Goal: Task Accomplishment & Management: Manage account settings

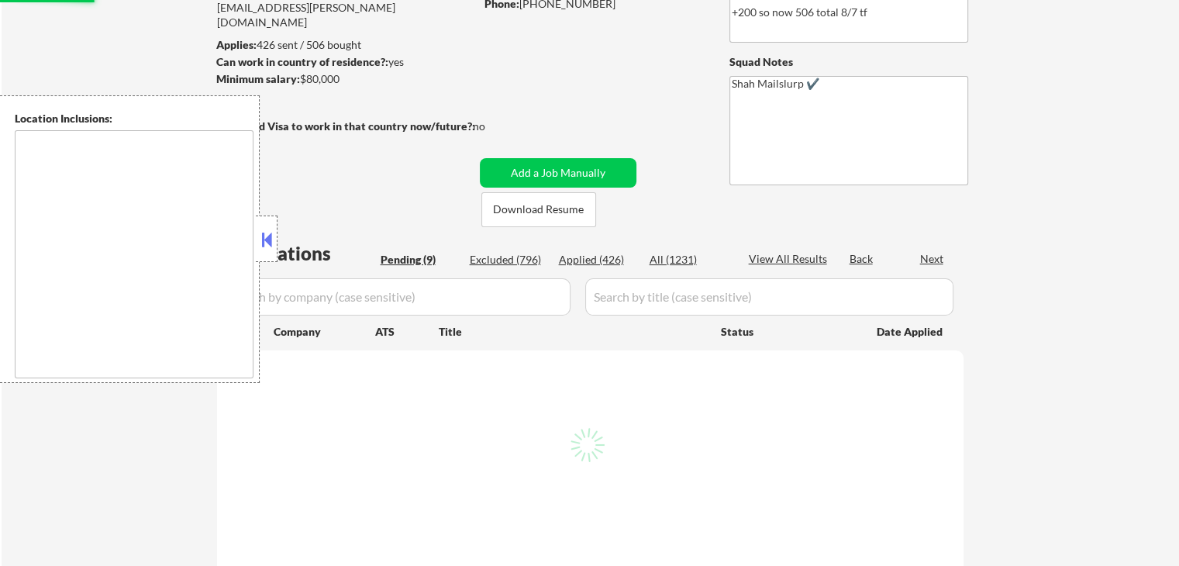
scroll to position [232, 0]
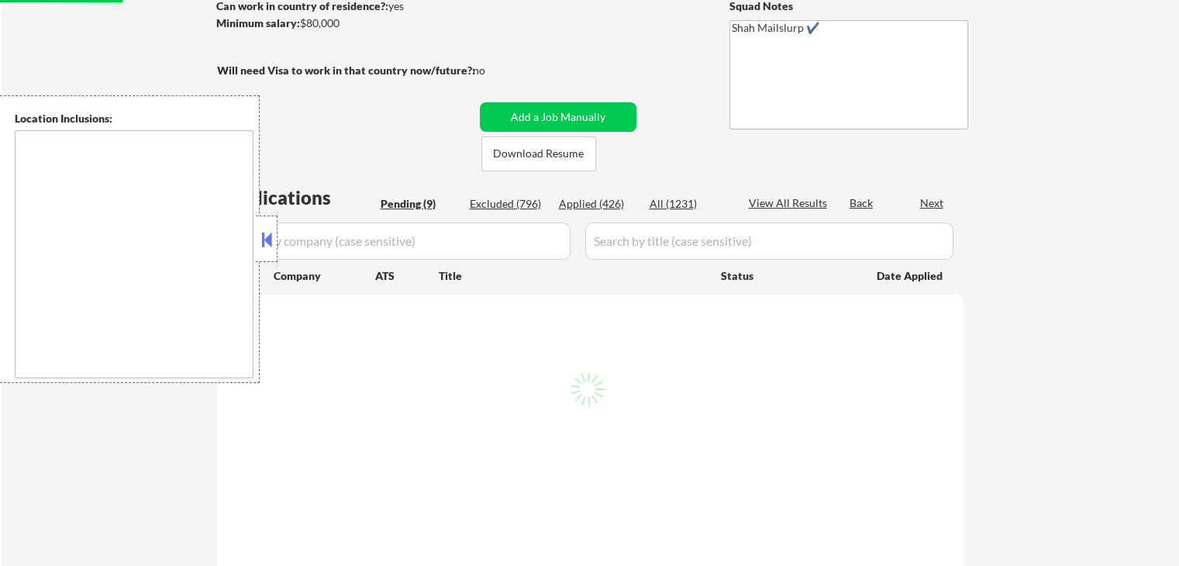
click at [268, 245] on button at bounding box center [266, 239] width 17 height 23
click at [97, 47] on div "← Return to /applysquad Mailslurp Inbox Job Search Builder Keegan Borig User Em…" at bounding box center [590, 516] width 1177 height 1373
click at [81, 36] on div "← Return to /applysquad Mailslurp Inbox Job Search Builder Keegan Borig User Em…" at bounding box center [590, 516] width 1177 height 1373
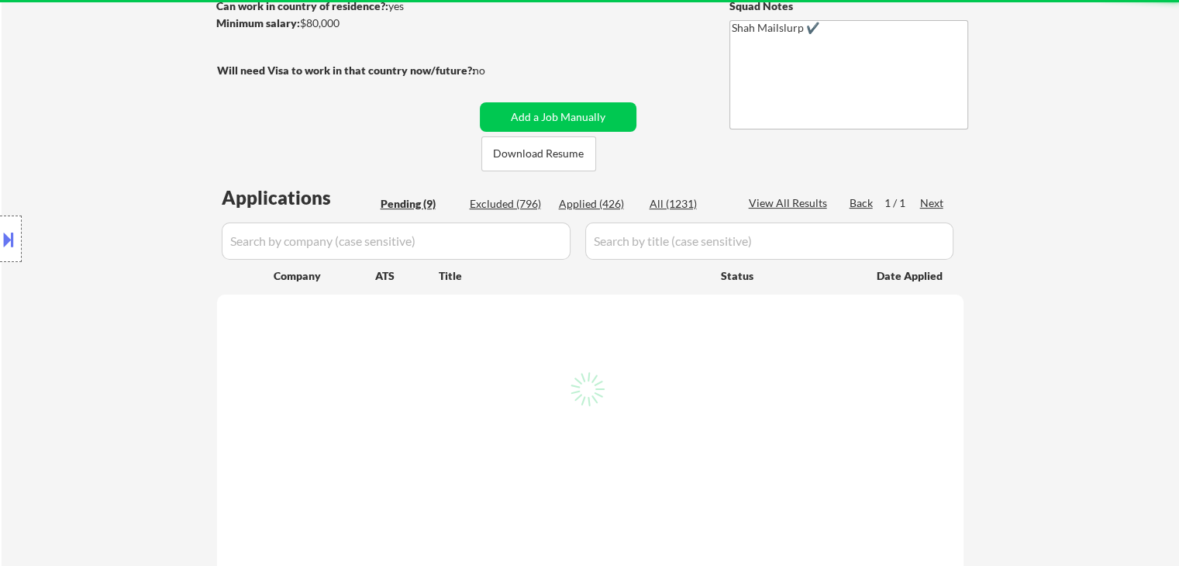
select select ""pending""
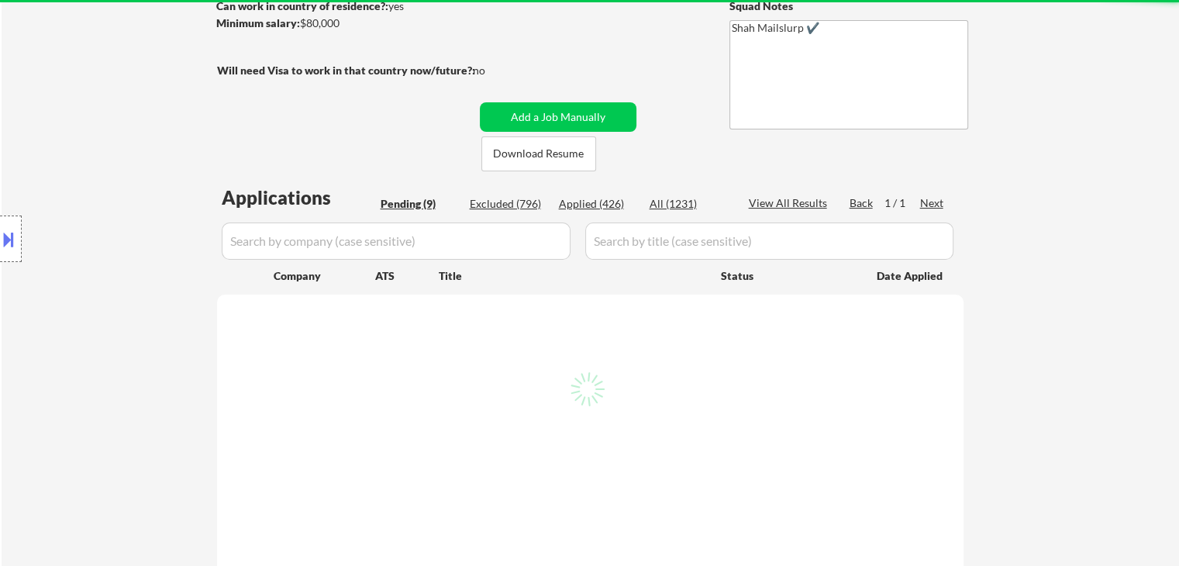
select select ""pending""
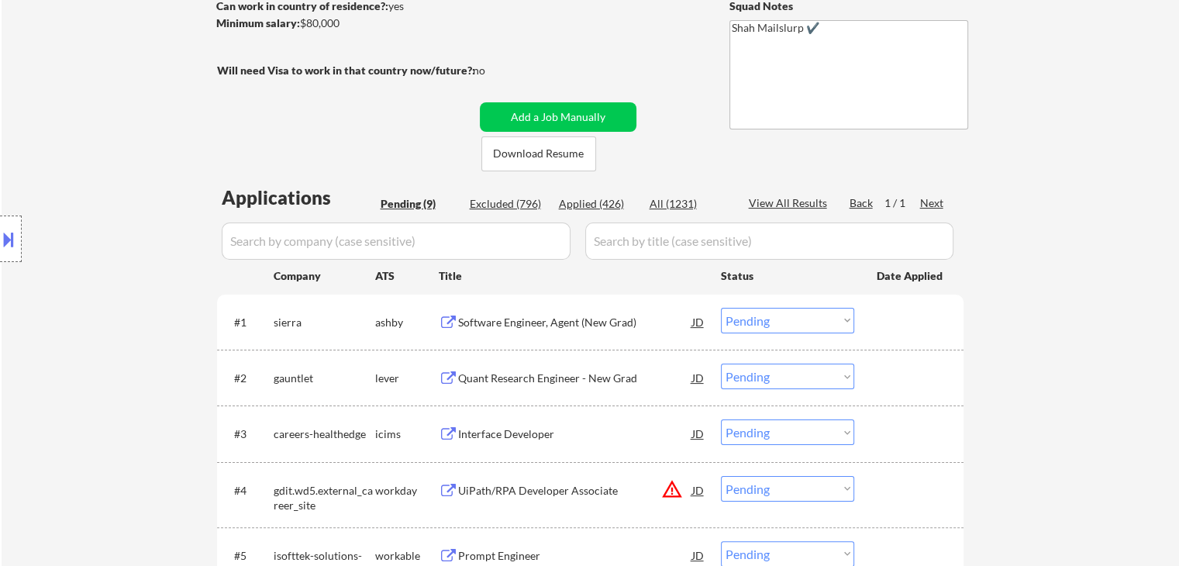
click at [1077, 321] on div "← Return to /applysquad Mailslurp Inbox Job Search Builder Keegan Borig User Em…" at bounding box center [590, 353] width 1177 height 1046
click at [112, 213] on div "Location Inclusions:" at bounding box center [138, 238] width 277 height 287
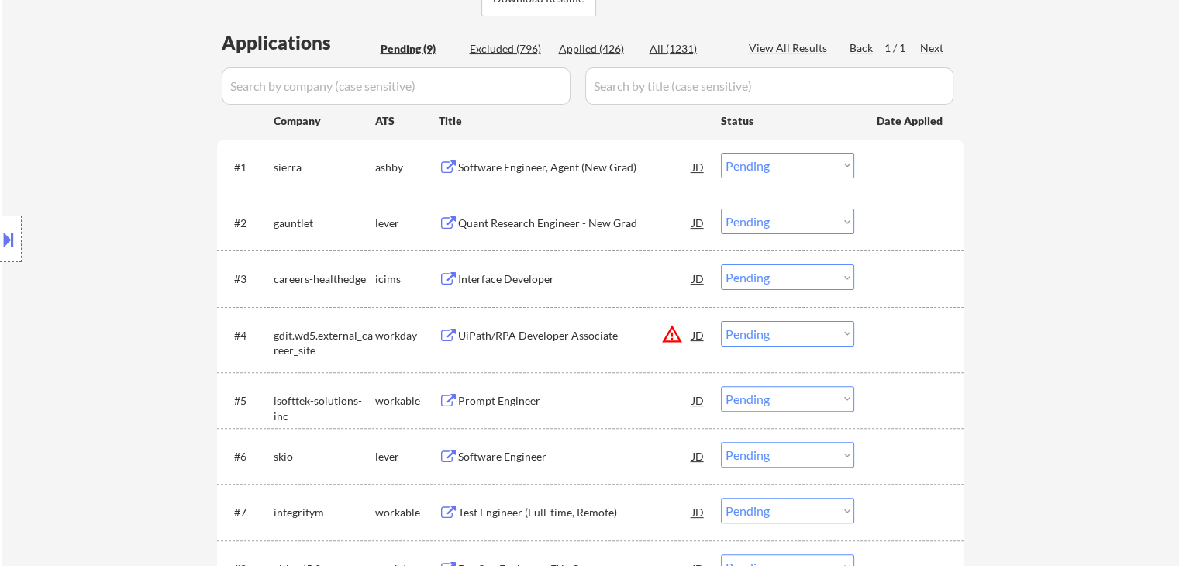
click at [1110, 261] on div "← Return to /applysquad Mailslurp Inbox Job Search Builder Keegan Borig User Em…" at bounding box center [590, 198] width 1177 height 1046
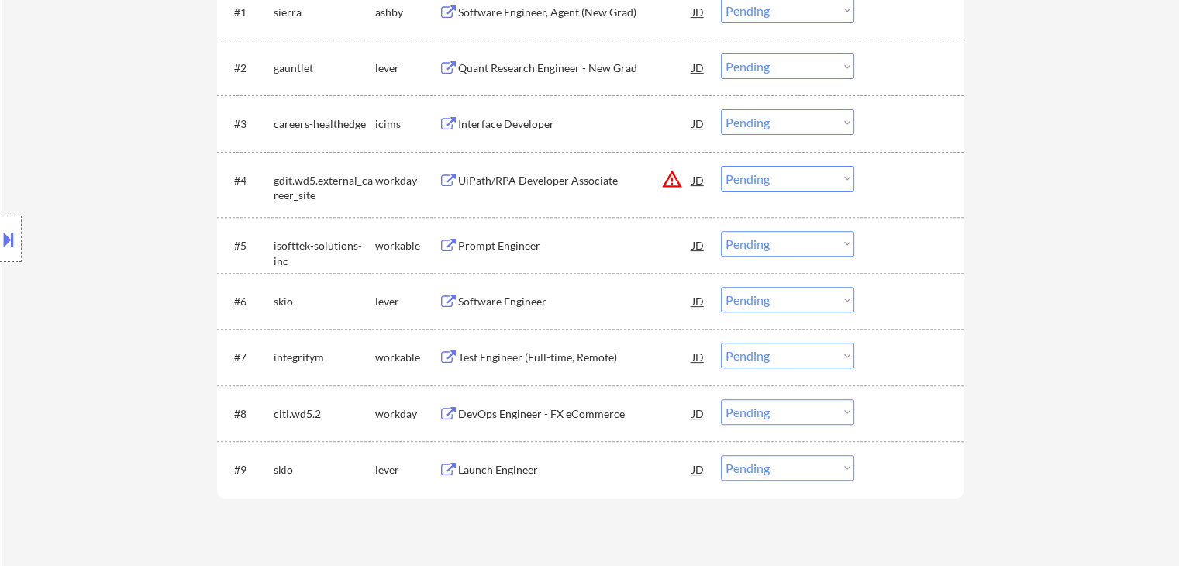
click at [161, 245] on div "Location Inclusions:" at bounding box center [138, 238] width 277 height 287
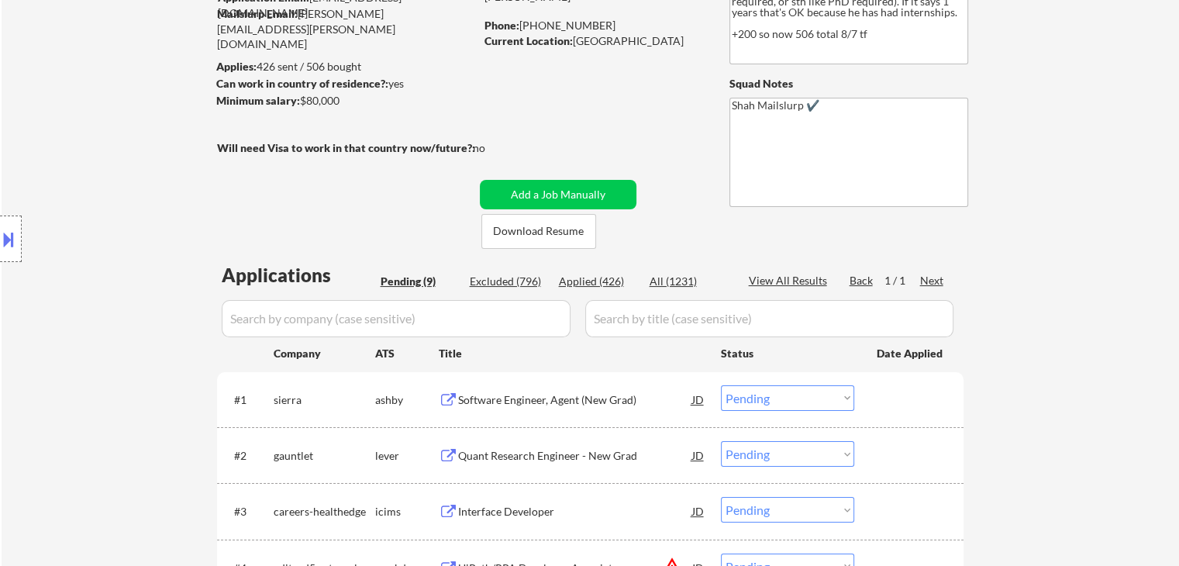
click at [1041, 229] on div "← Return to /applysquad Mailslurp Inbox Job Search Builder Keegan Borig User Em…" at bounding box center [590, 430] width 1177 height 1046
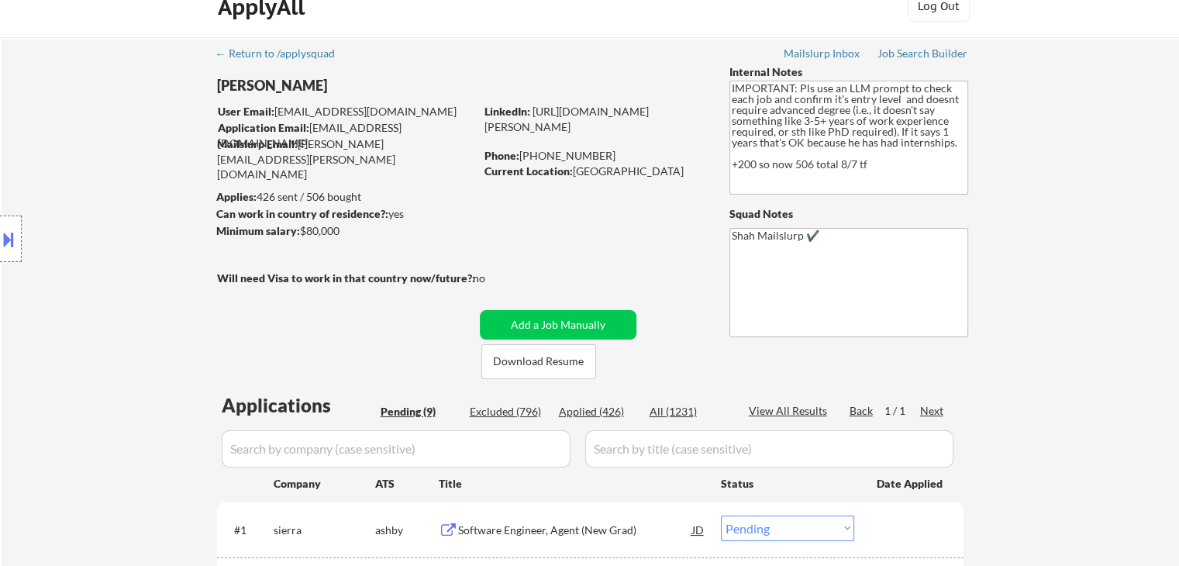
scroll to position [0, 0]
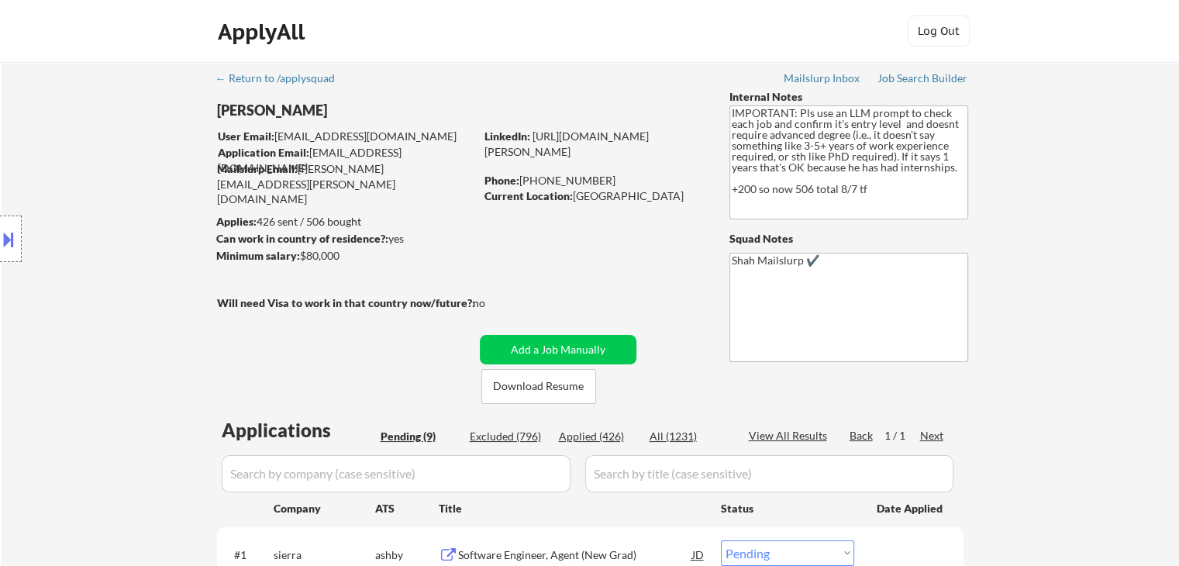
click at [172, 236] on div "Location Inclusions:" at bounding box center [138, 238] width 277 height 287
click at [143, 239] on div "Location Inclusions:" at bounding box center [138, 238] width 277 height 287
click at [152, 214] on div "Location Inclusions:" at bounding box center [138, 238] width 277 height 287
click at [102, 266] on div "Location Inclusions:" at bounding box center [138, 238] width 277 height 287
click at [102, 268] on div "Location Inclusions:" at bounding box center [138, 238] width 277 height 287
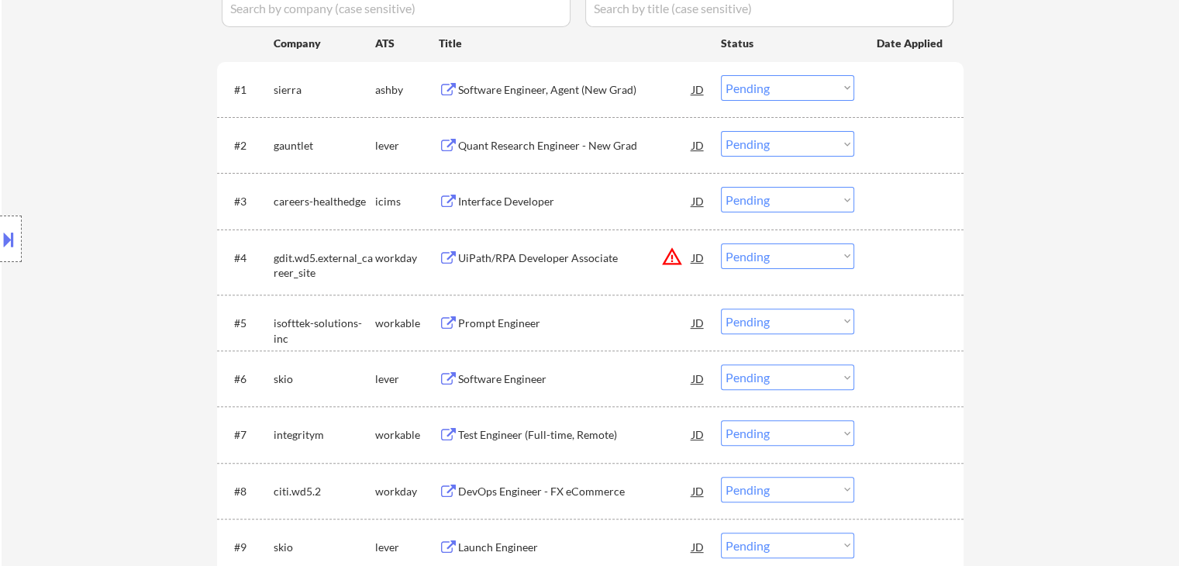
click at [95, 290] on div "Location Inclusions:" at bounding box center [138, 238] width 277 height 287
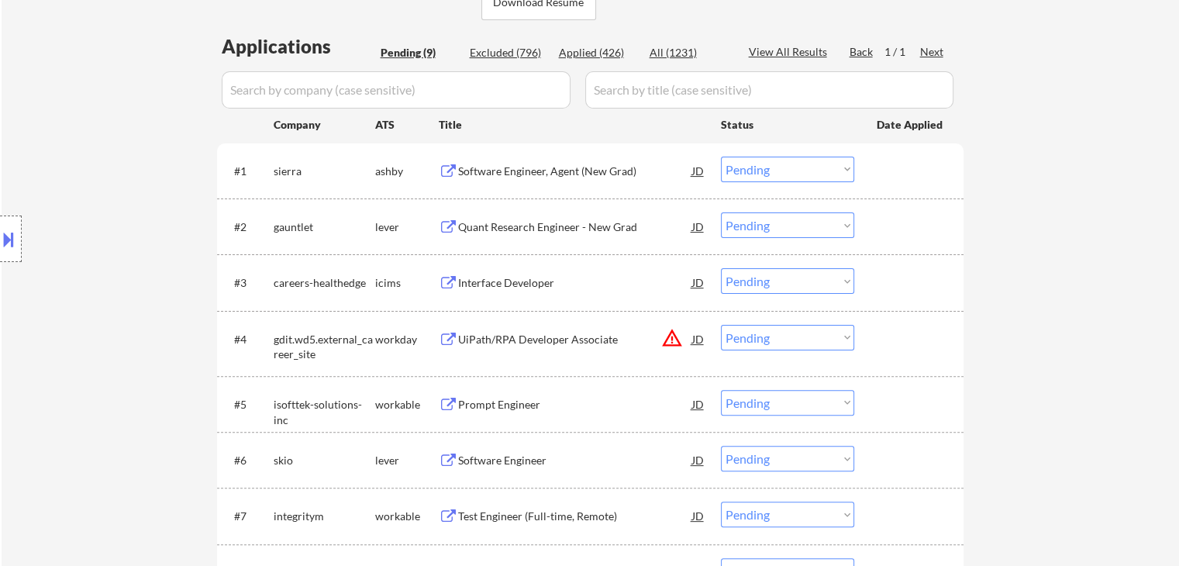
scroll to position [387, 0]
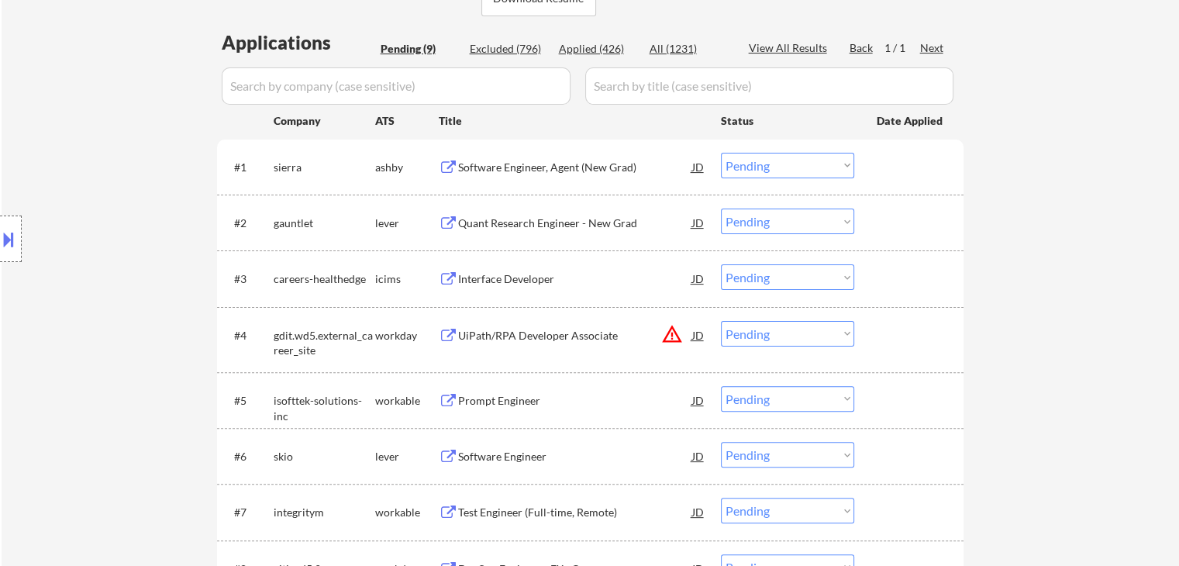
click at [76, 283] on div "Location Inclusions:" at bounding box center [138, 238] width 277 height 287
click at [71, 265] on div "Location Inclusions:" at bounding box center [138, 238] width 277 height 287
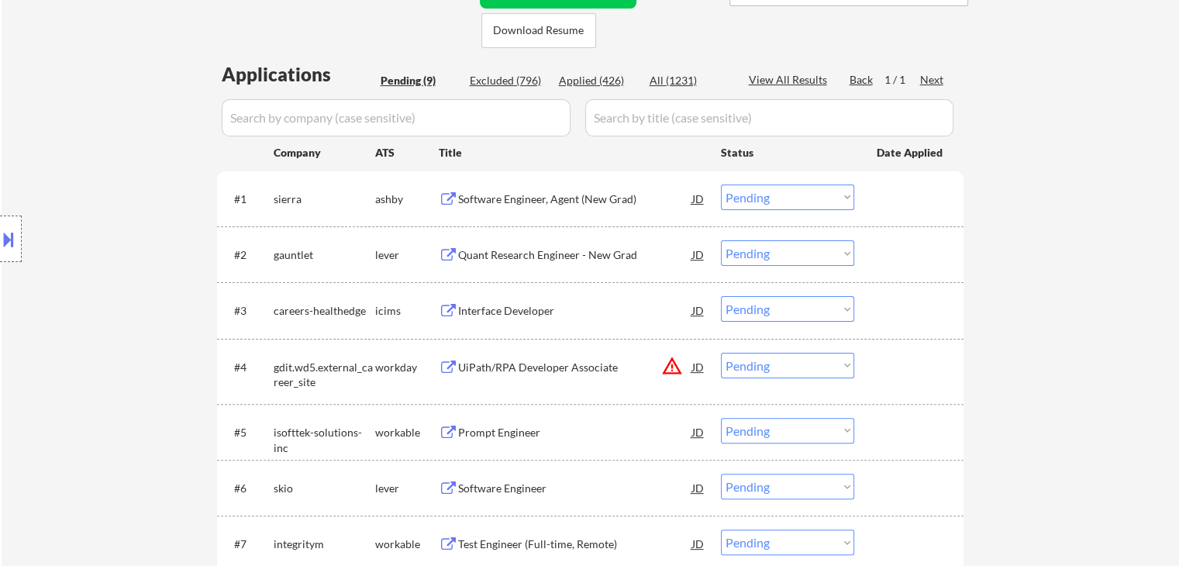
scroll to position [310, 0]
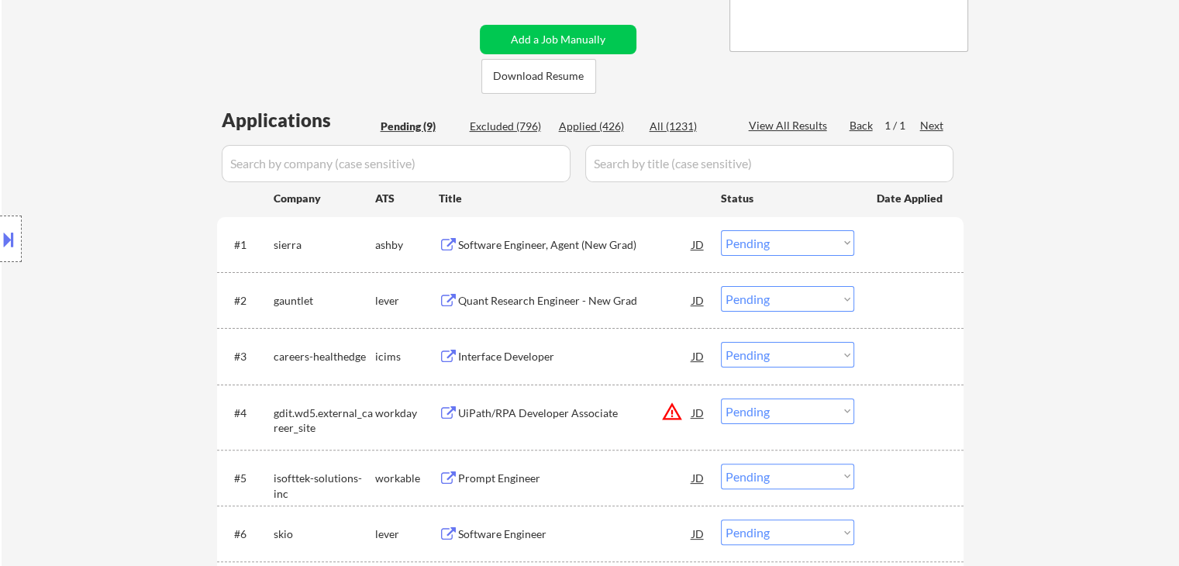
drag, startPoint x: 1138, startPoint y: 247, endPoint x: 852, endPoint y: 488, distance: 373.4
click at [1137, 247] on div "← Return to /applysquad Mailslurp Inbox Job Search Builder Keegan Borig User Em…" at bounding box center [590, 275] width 1177 height 1046
click at [72, 167] on div "Location Inclusions:" at bounding box center [138, 238] width 277 height 287
click at [59, 162] on div "Location Inclusions:" at bounding box center [138, 238] width 277 height 287
click at [55, 167] on div "Location Inclusions:" at bounding box center [138, 238] width 277 height 287
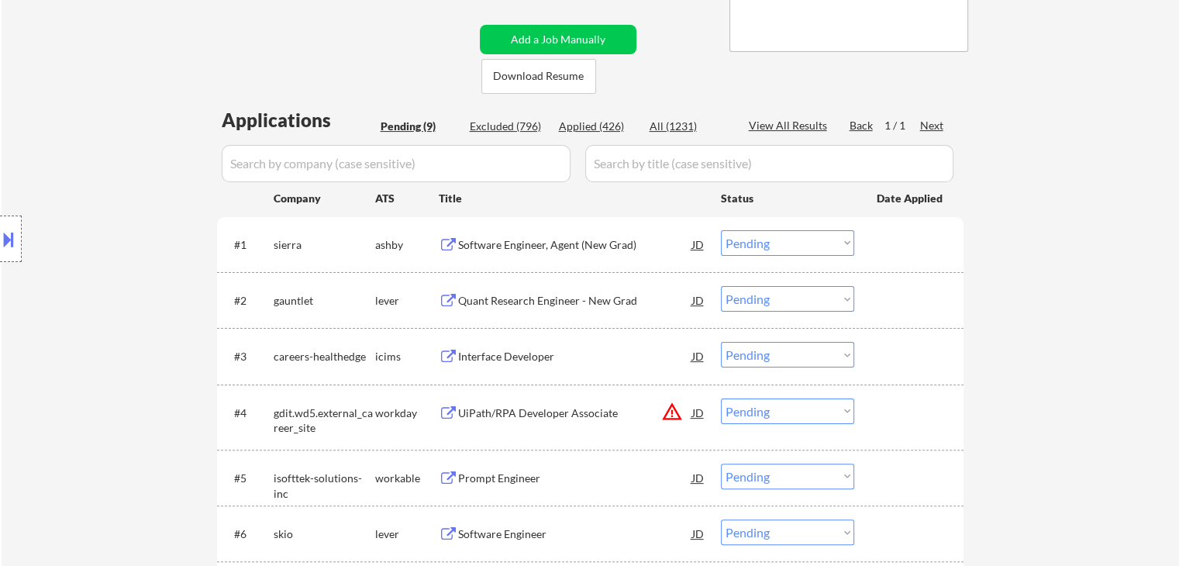
drag, startPoint x: 78, startPoint y: 344, endPoint x: 483, endPoint y: 559, distance: 457.9
click at [78, 344] on div "Location Inclusions:" at bounding box center [138, 238] width 277 height 287
click at [57, 117] on div "Location Inclusions:" at bounding box center [138, 238] width 277 height 287
drag, startPoint x: 146, startPoint y: 143, endPoint x: 449, endPoint y: 5, distance: 333.6
click at [149, 143] on div "Location Inclusions:" at bounding box center [138, 238] width 277 height 287
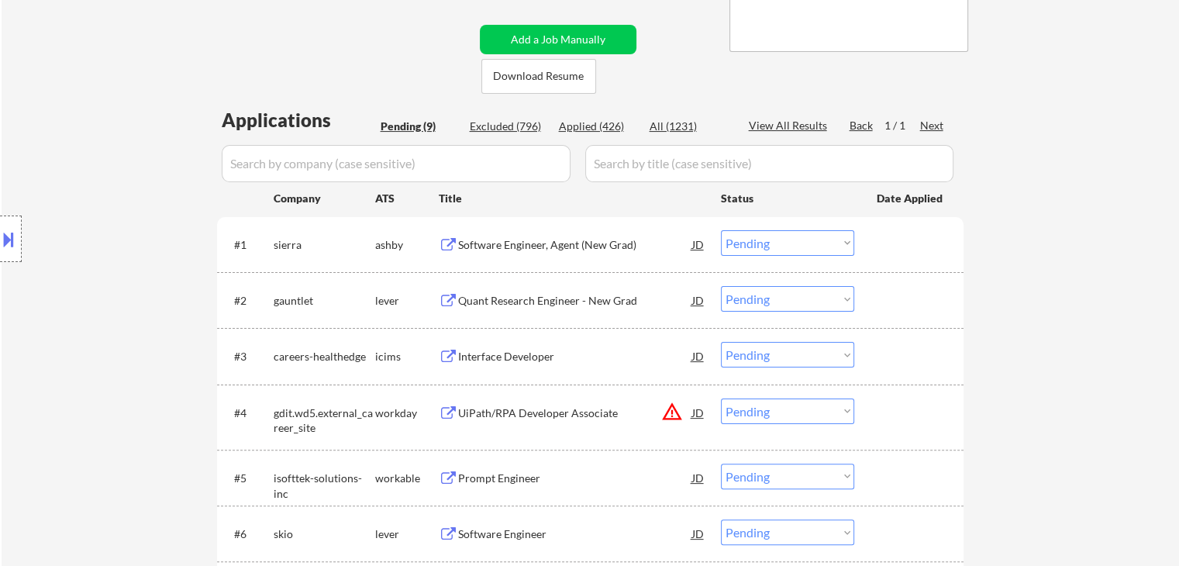
drag, startPoint x: 144, startPoint y: 180, endPoint x: 106, endPoint y: 168, distance: 39.7
click at [144, 177] on div "Location Inclusions:" at bounding box center [138, 238] width 277 height 287
drag, startPoint x: 97, startPoint y: 221, endPoint x: 128, endPoint y: 248, distance: 41.2
click at [97, 221] on div "Location Inclusions:" at bounding box center [138, 238] width 277 height 287
click at [149, 156] on div "Location Inclusions:" at bounding box center [138, 238] width 277 height 287
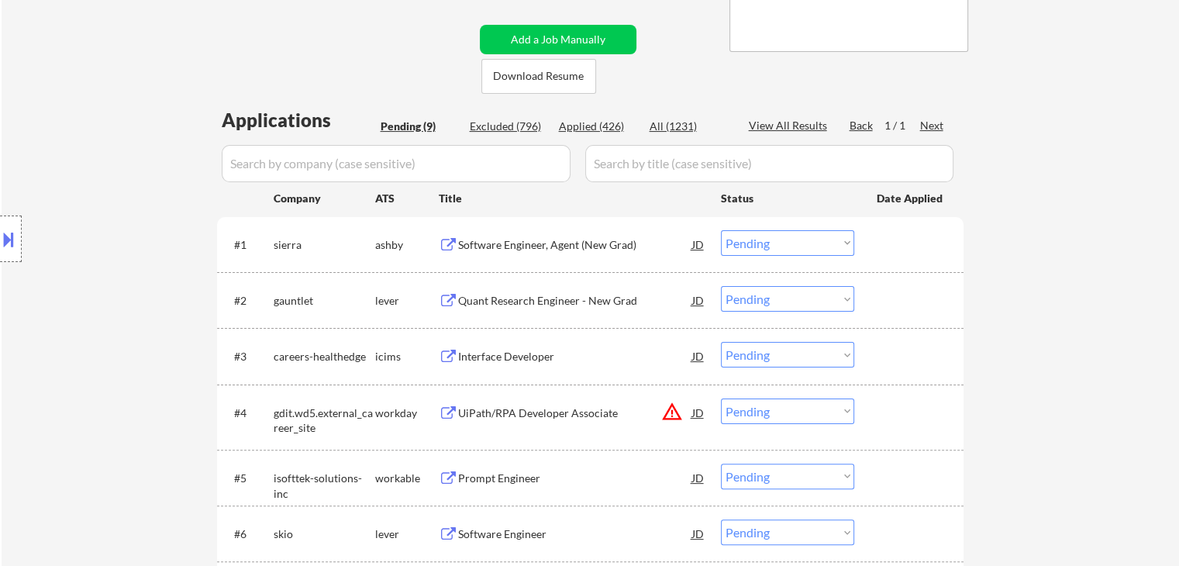
click at [139, 156] on div "Location Inclusions:" at bounding box center [138, 238] width 277 height 287
click at [126, 156] on div "Location Inclusions:" at bounding box center [138, 238] width 277 height 287
click at [1059, 264] on div "← Return to /applysquad Mailslurp Inbox Job Search Builder Keegan Borig User Em…" at bounding box center [590, 275] width 1177 height 1046
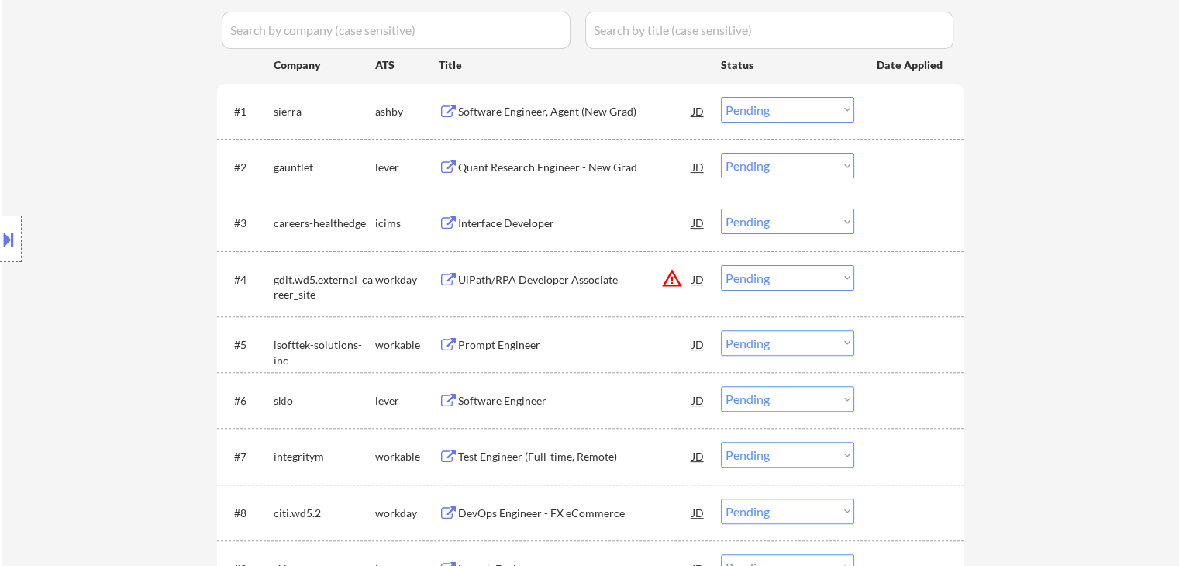
scroll to position [387, 0]
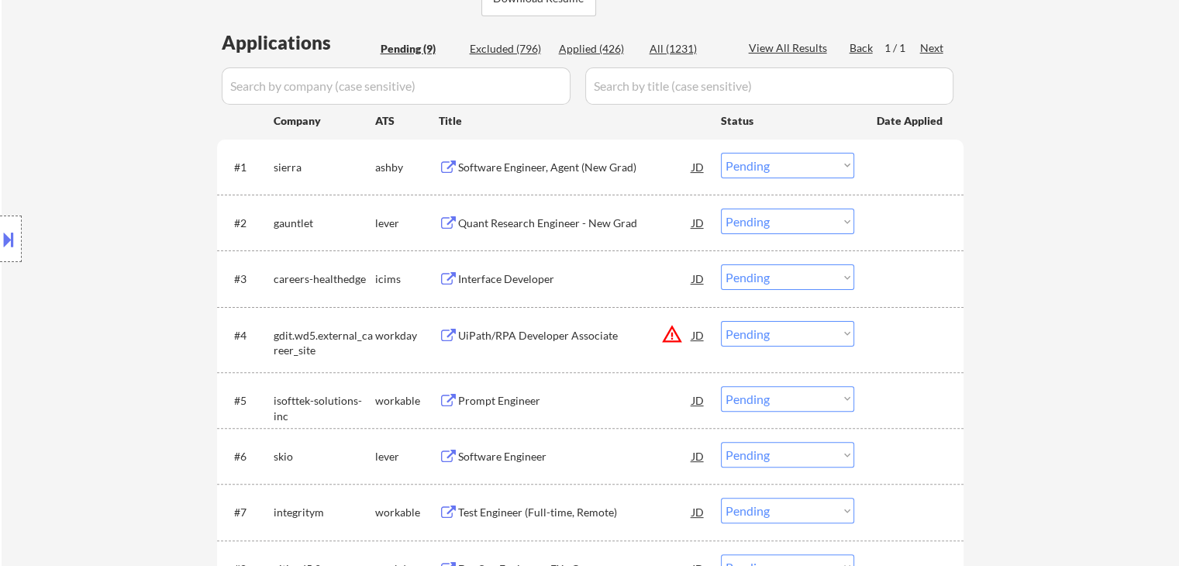
click at [501, 165] on div "Software Engineer, Agent (New Grad)" at bounding box center [575, 167] width 234 height 15
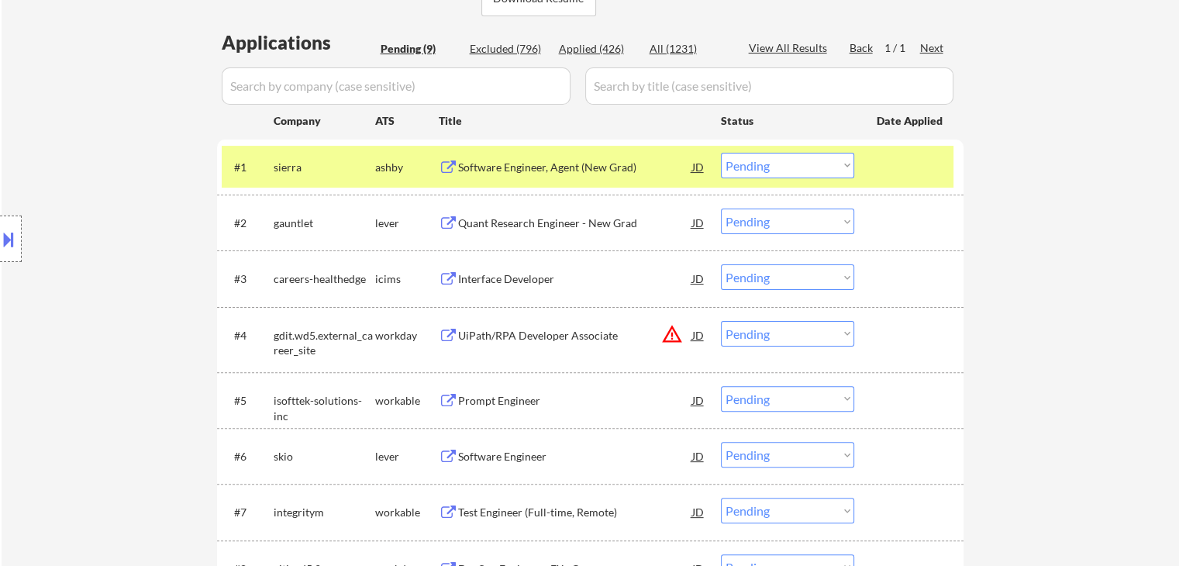
click at [496, 219] on div "Quant Research Engineer - New Grad" at bounding box center [575, 222] width 234 height 15
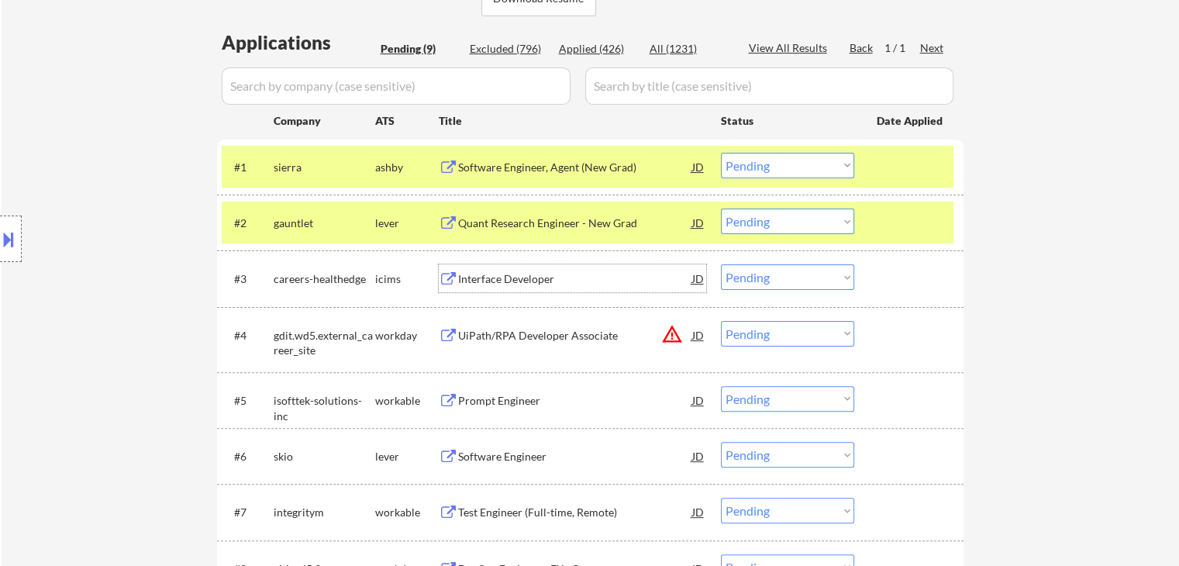
click at [501, 279] on div "Interface Developer" at bounding box center [575, 278] width 234 height 15
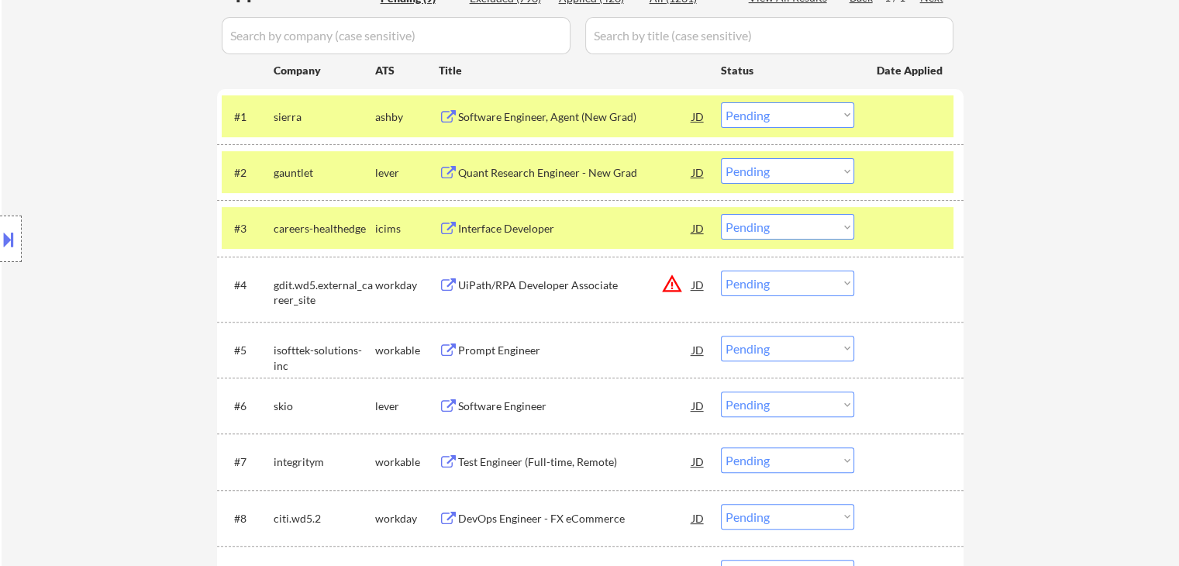
scroll to position [465, 0]
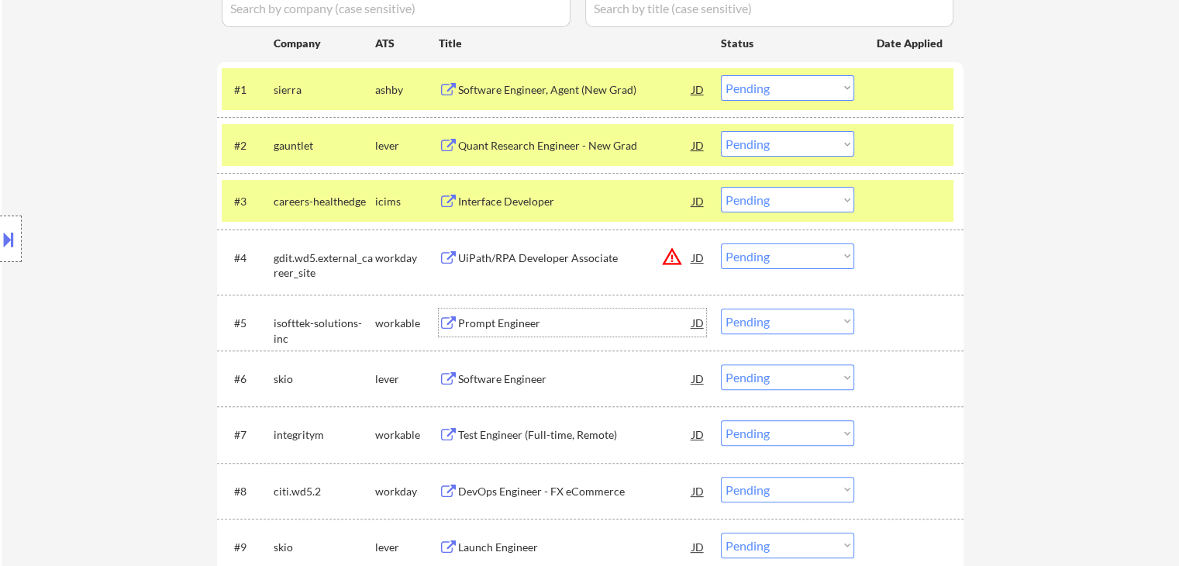
click at [507, 322] on div "Prompt Engineer" at bounding box center [575, 322] width 234 height 15
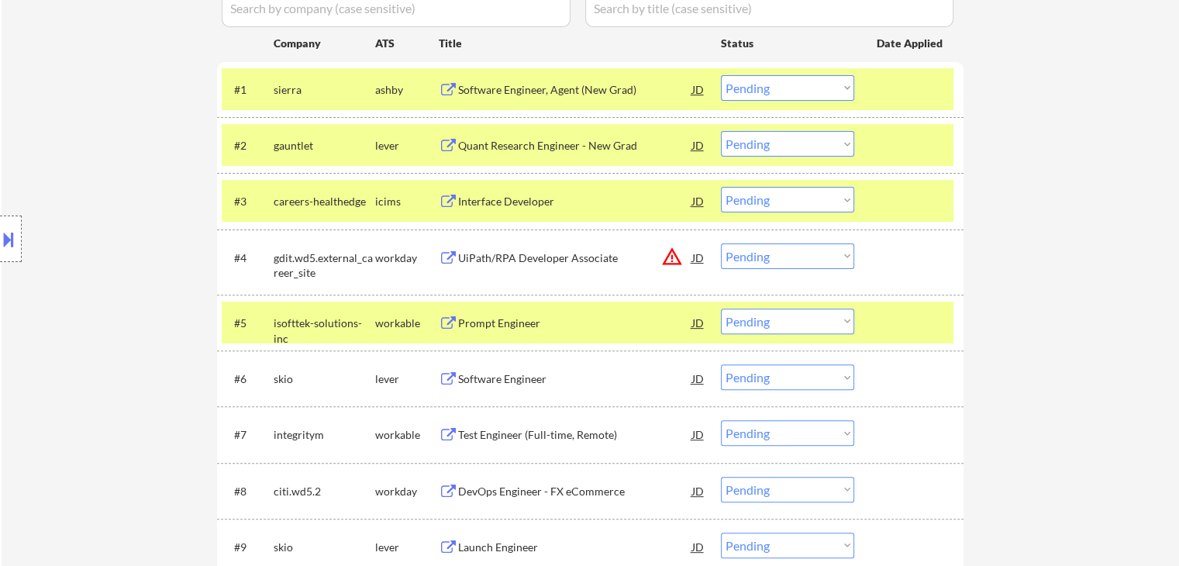
click at [516, 382] on div "Software Engineer" at bounding box center [575, 378] width 234 height 15
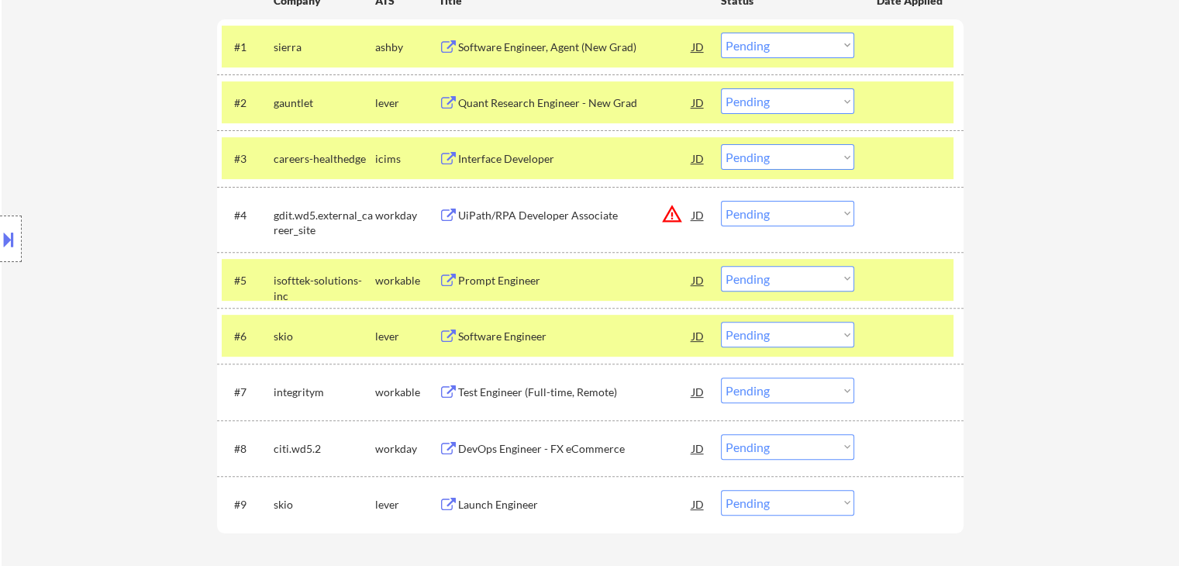
scroll to position [620, 0]
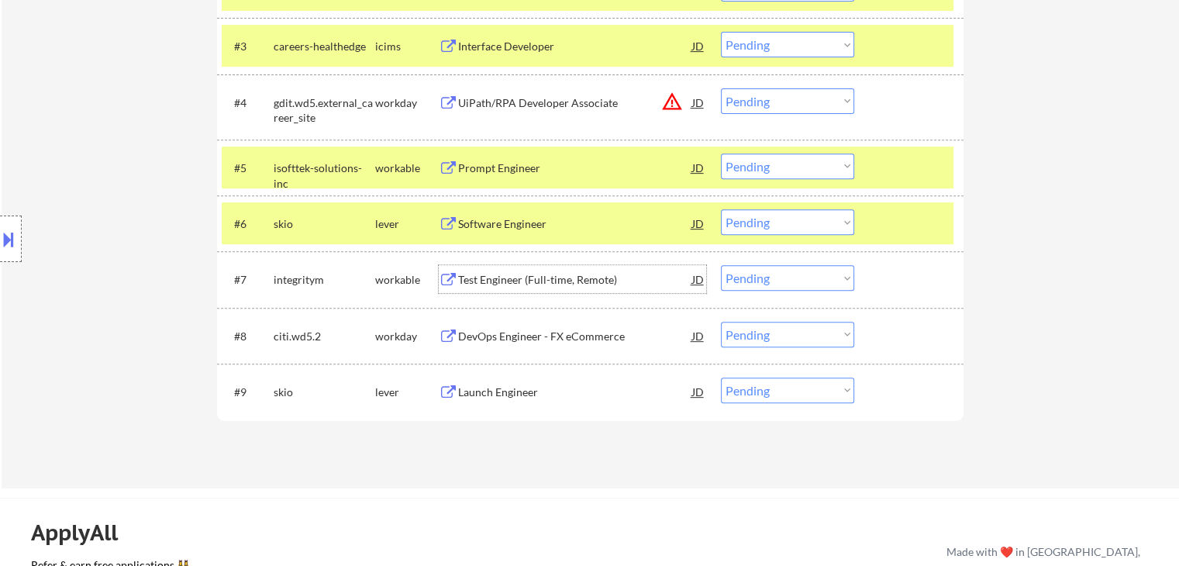
click at [505, 277] on div "Test Engineer (Full-time, Remote)" at bounding box center [575, 279] width 234 height 15
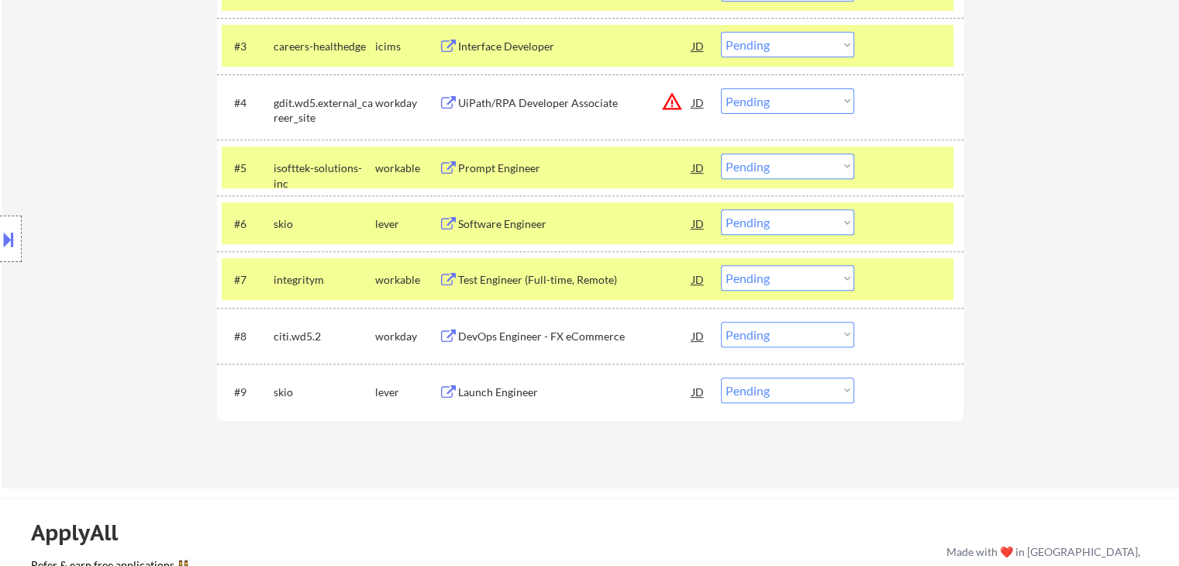
click at [503, 339] on div "DevOps Engineer - FX eCommerce" at bounding box center [575, 336] width 234 height 15
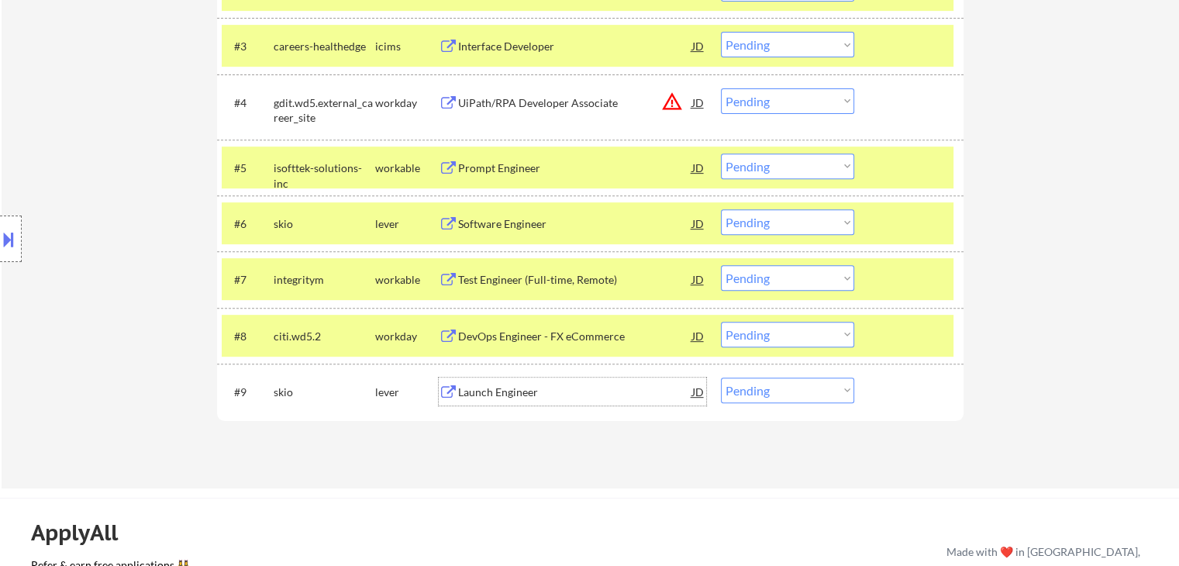
click at [508, 391] on div "Launch Engineer" at bounding box center [575, 391] width 234 height 15
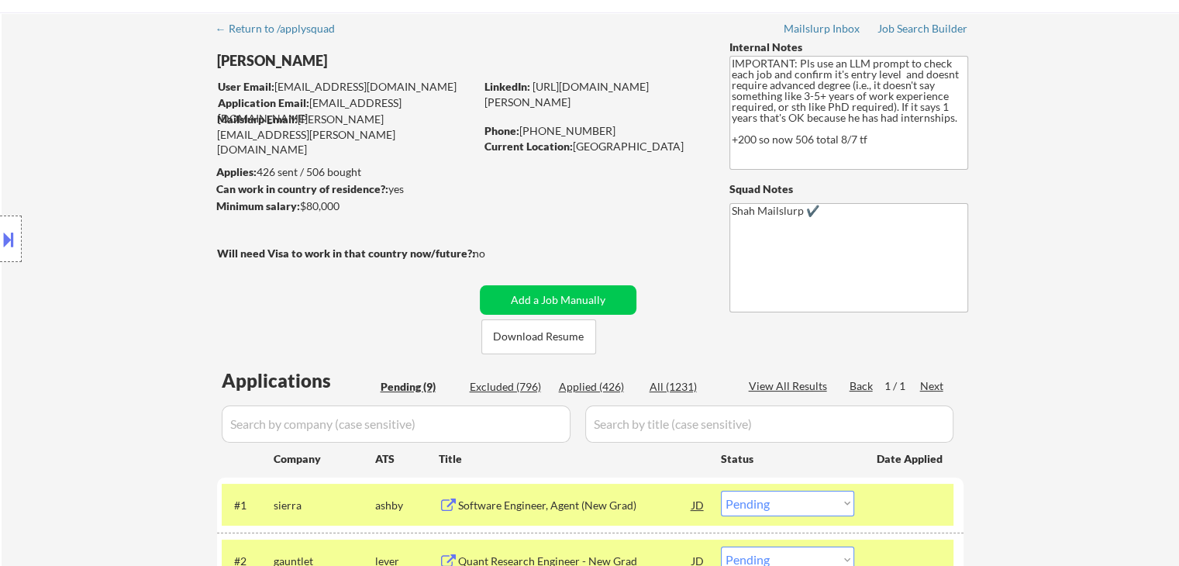
scroll to position [0, 0]
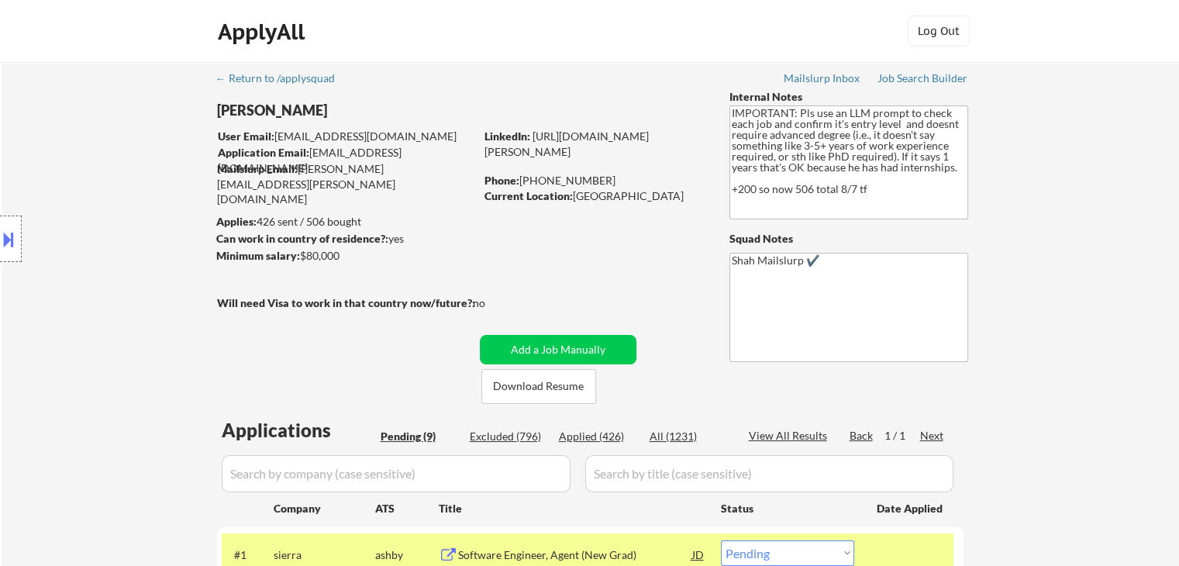
click at [96, 207] on div "Location Inclusions:" at bounding box center [138, 238] width 277 height 287
click at [103, 208] on div "Location Inclusions:" at bounding box center [138, 238] width 277 height 287
click at [102, 208] on div "Location Inclusions:" at bounding box center [138, 238] width 277 height 287
click at [100, 207] on div "Location Inclusions:" at bounding box center [138, 238] width 277 height 287
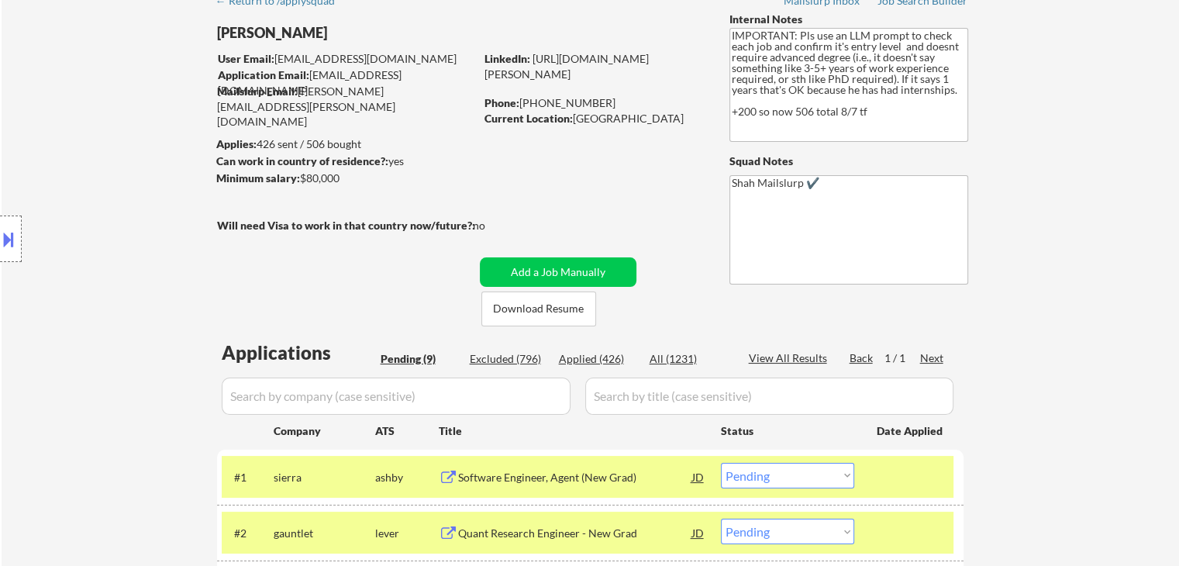
click at [115, 237] on div "Location Inclusions:" at bounding box center [138, 238] width 277 height 287
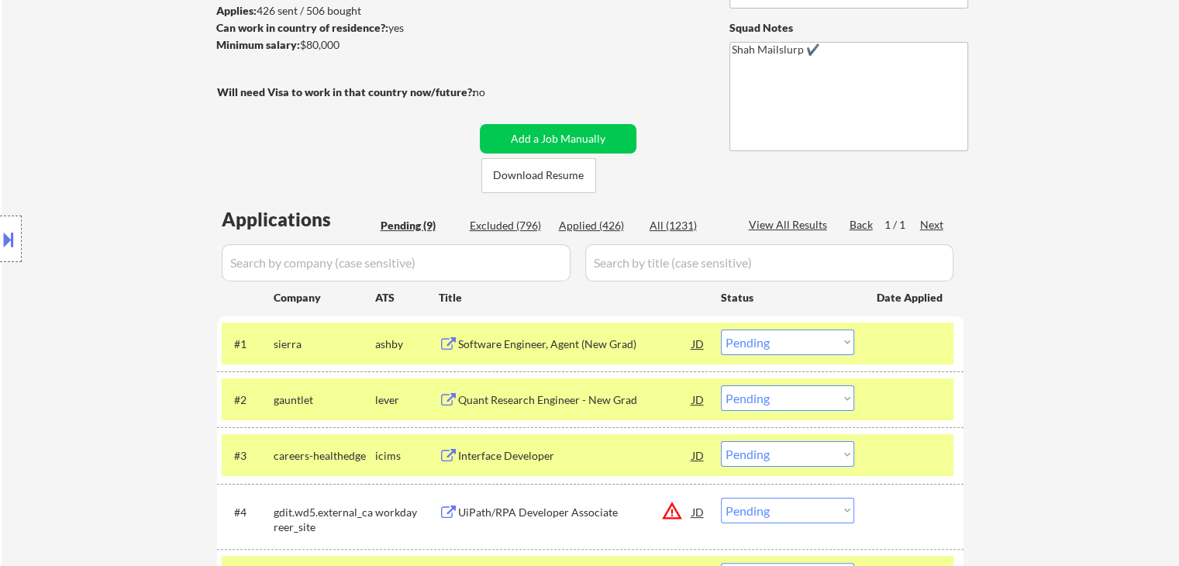
scroll to position [232, 0]
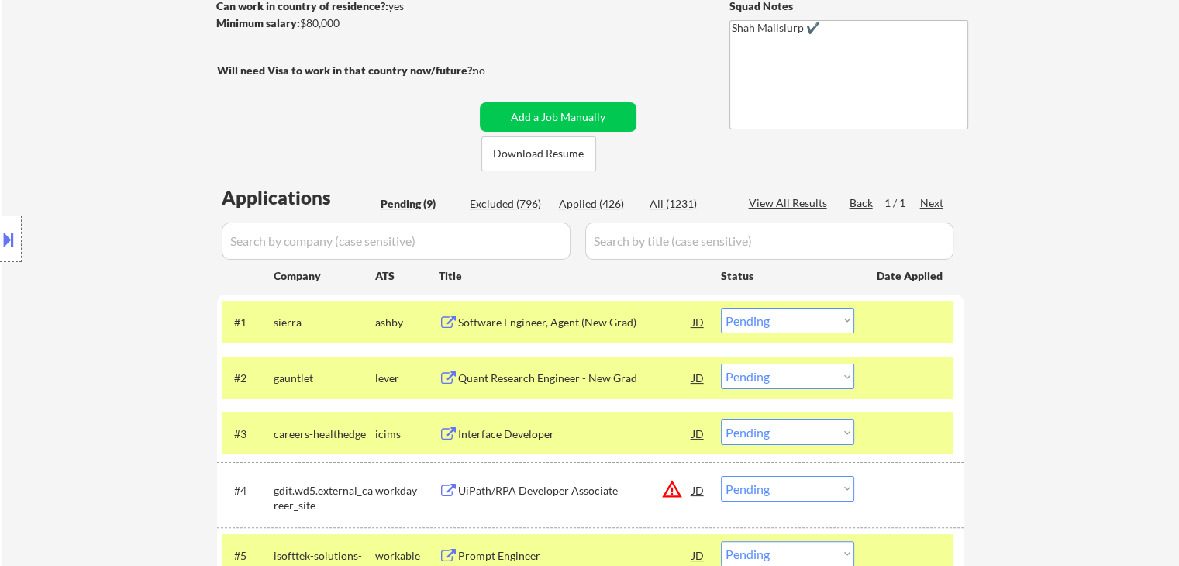
click at [126, 244] on div "Location Inclusions:" at bounding box center [138, 238] width 277 height 287
click at [81, 211] on div "Location Inclusions:" at bounding box center [138, 238] width 277 height 287
click at [1092, 159] on div "← Return to /applysquad Mailslurp Inbox Job Search Builder Keegan Borig User Em…" at bounding box center [590, 353] width 1177 height 1046
click at [1090, 159] on div "← Return to /applysquad Mailslurp Inbox Job Search Builder Keegan Borig User Em…" at bounding box center [590, 353] width 1177 height 1046
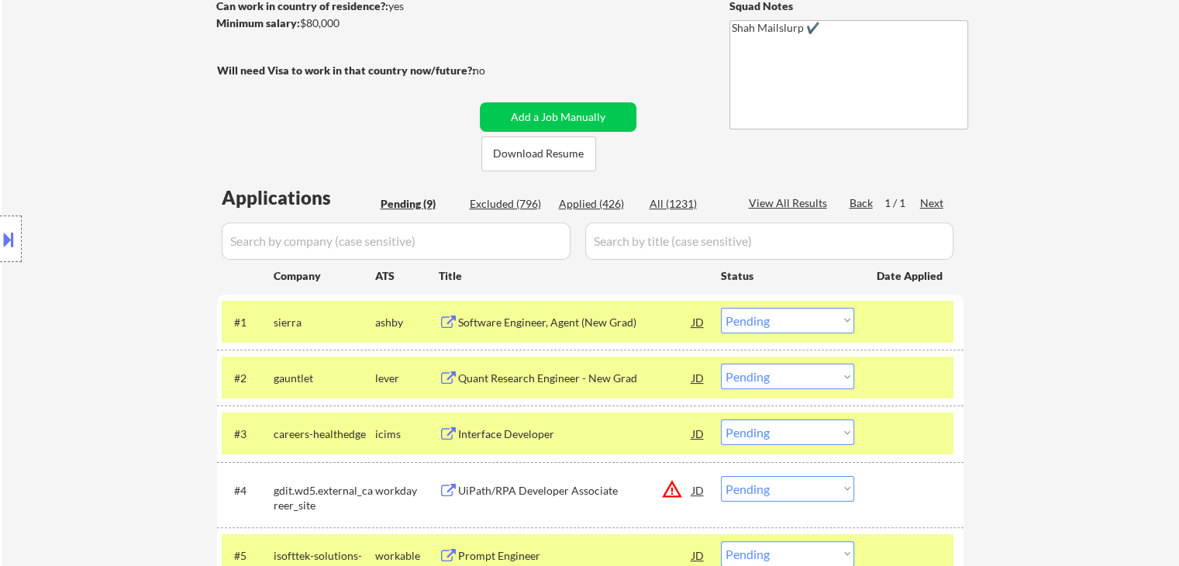
click at [1090, 159] on div "← Return to /applysquad Mailslurp Inbox Job Search Builder Keegan Borig User Em…" at bounding box center [590, 353] width 1177 height 1046
click at [1093, 139] on div "← Return to /applysquad Mailslurp Inbox Job Search Builder Keegan Borig User Em…" at bounding box center [590, 353] width 1177 height 1046
click at [1100, 142] on div "← Return to /applysquad Mailslurp Inbox Job Search Builder Keegan Borig User Em…" at bounding box center [590, 353] width 1177 height 1046
click at [1052, 138] on div "← Return to /applysquad Mailslurp Inbox Job Search Builder Keegan Borig User Em…" at bounding box center [590, 353] width 1177 height 1046
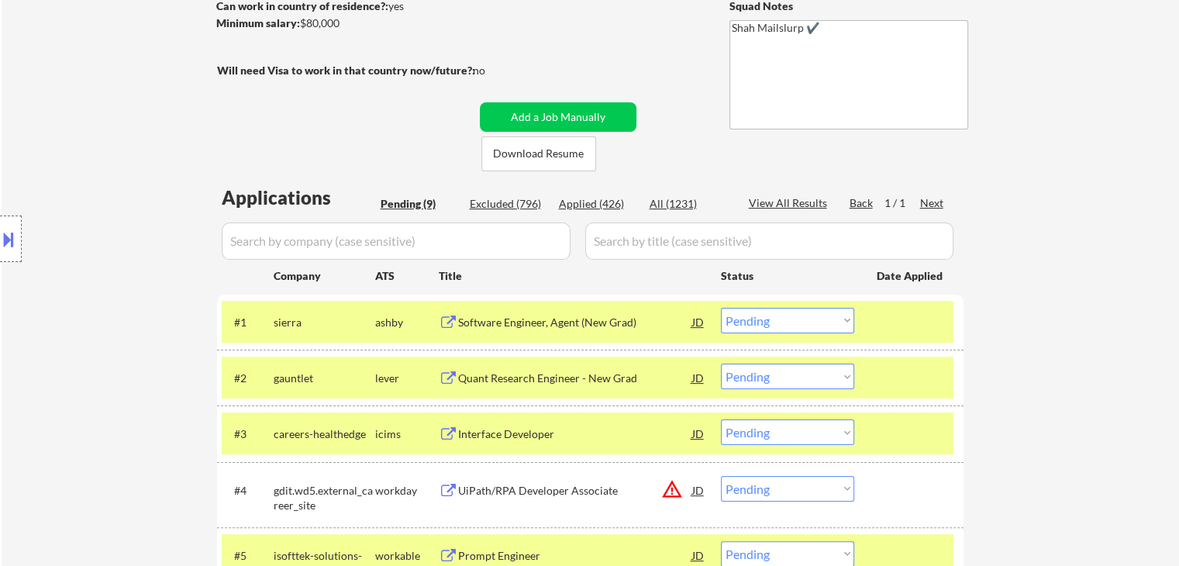
click at [1052, 138] on div "← Return to /applysquad Mailslurp Inbox Job Search Builder Keegan Borig User Em…" at bounding box center [590, 353] width 1177 height 1046
click at [40, 239] on div "Location Inclusions:" at bounding box center [138, 238] width 277 height 287
click at [126, 263] on div "Location Inclusions:" at bounding box center [138, 238] width 277 height 287
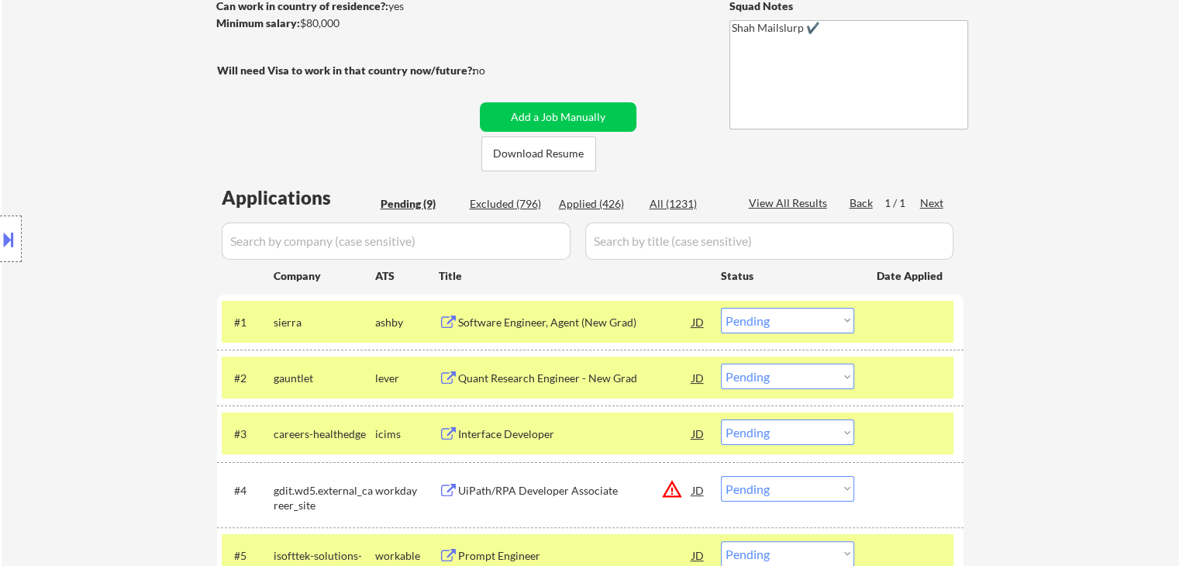
click at [126, 263] on div "Location Inclusions:" at bounding box center [138, 238] width 277 height 287
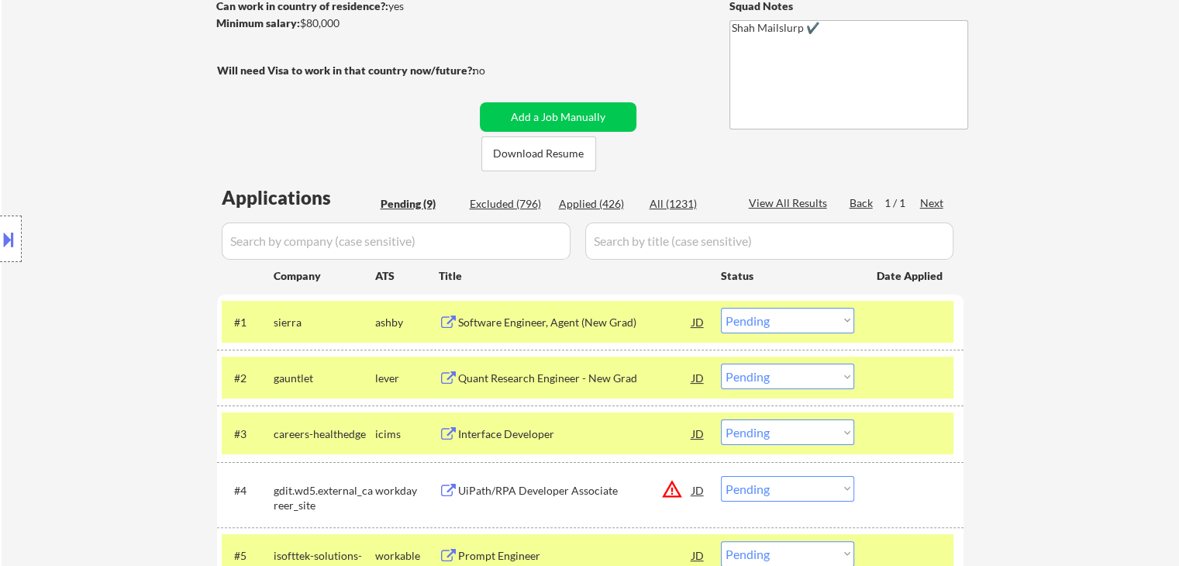
click at [126, 263] on div "Location Inclusions:" at bounding box center [138, 238] width 277 height 287
click at [108, 269] on div "Location Inclusions:" at bounding box center [138, 238] width 277 height 287
click at [102, 270] on div "Location Inclusions:" at bounding box center [138, 238] width 277 height 287
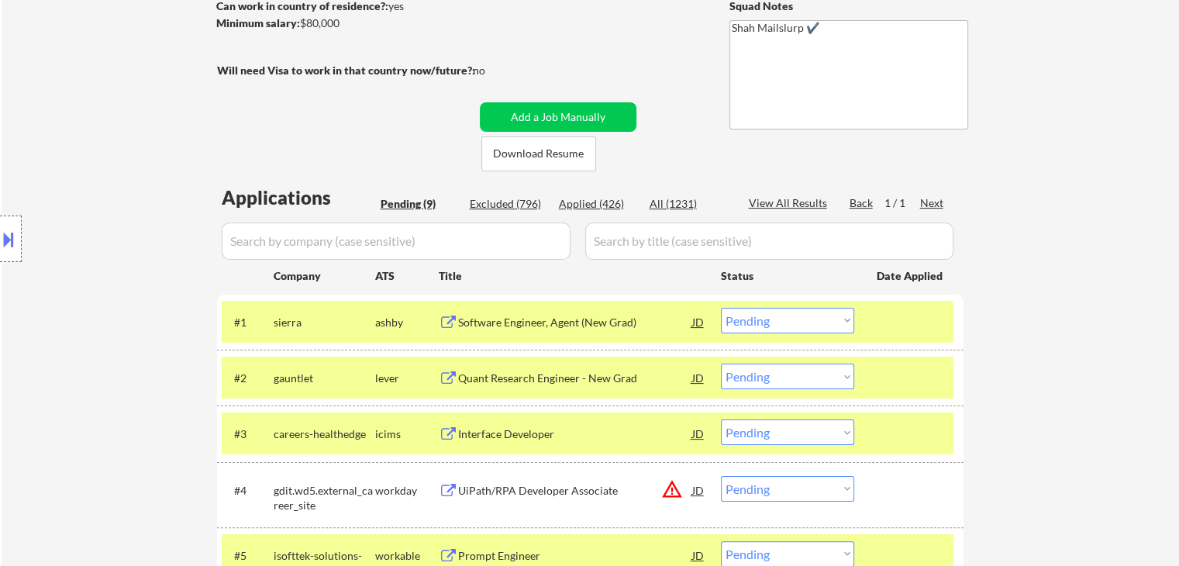
click at [102, 270] on div "Location Inclusions:" at bounding box center [138, 238] width 277 height 287
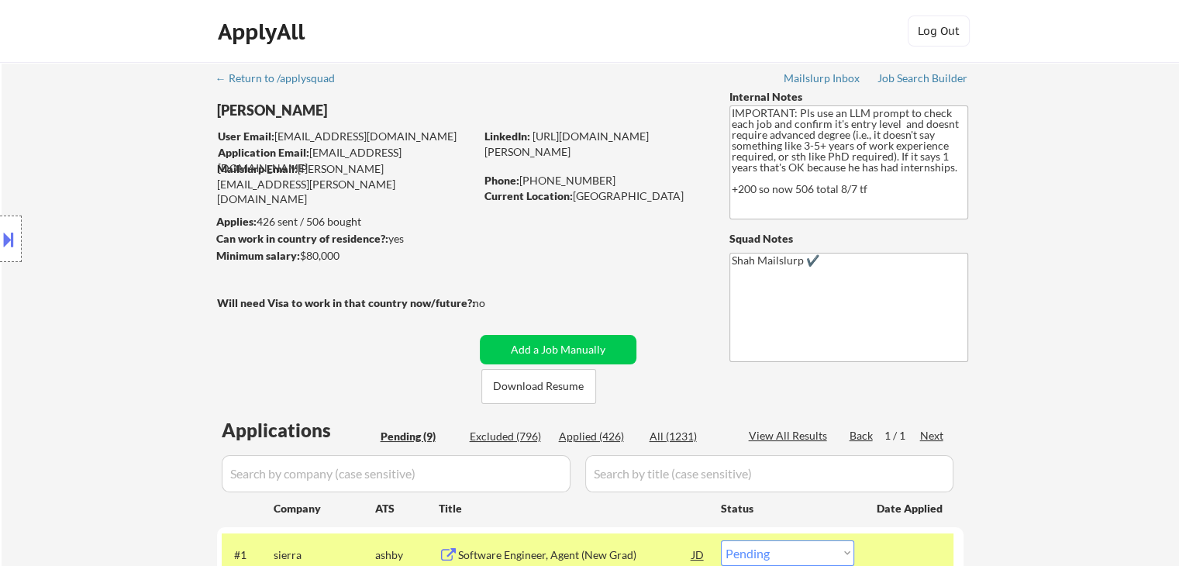
click at [102, 270] on div "Location Inclusions:" at bounding box center [138, 238] width 277 height 287
click at [62, 201] on div "Location Inclusions:" at bounding box center [138, 238] width 277 height 287
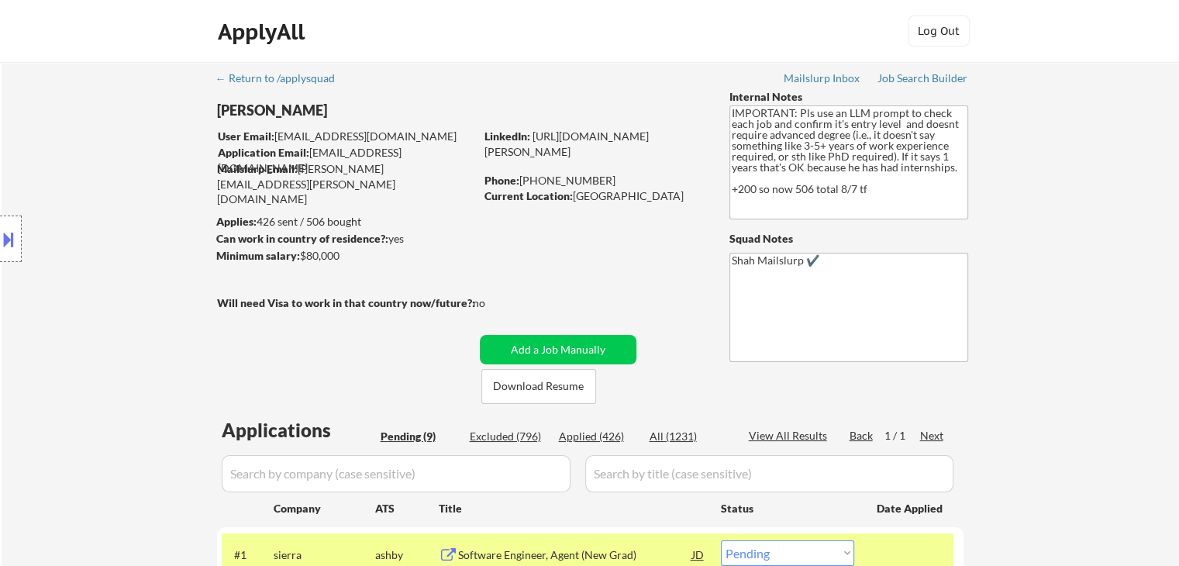
click at [62, 201] on div "Location Inclusions:" at bounding box center [138, 238] width 277 height 287
click at [67, 246] on div "Location Inclusions:" at bounding box center [138, 238] width 277 height 287
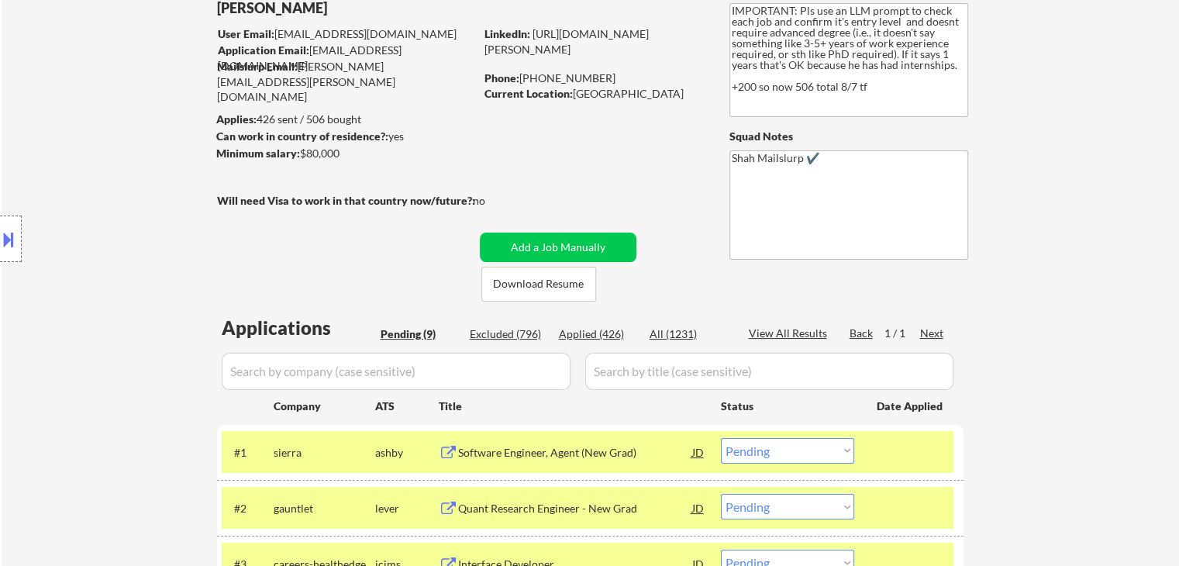
scroll to position [77, 0]
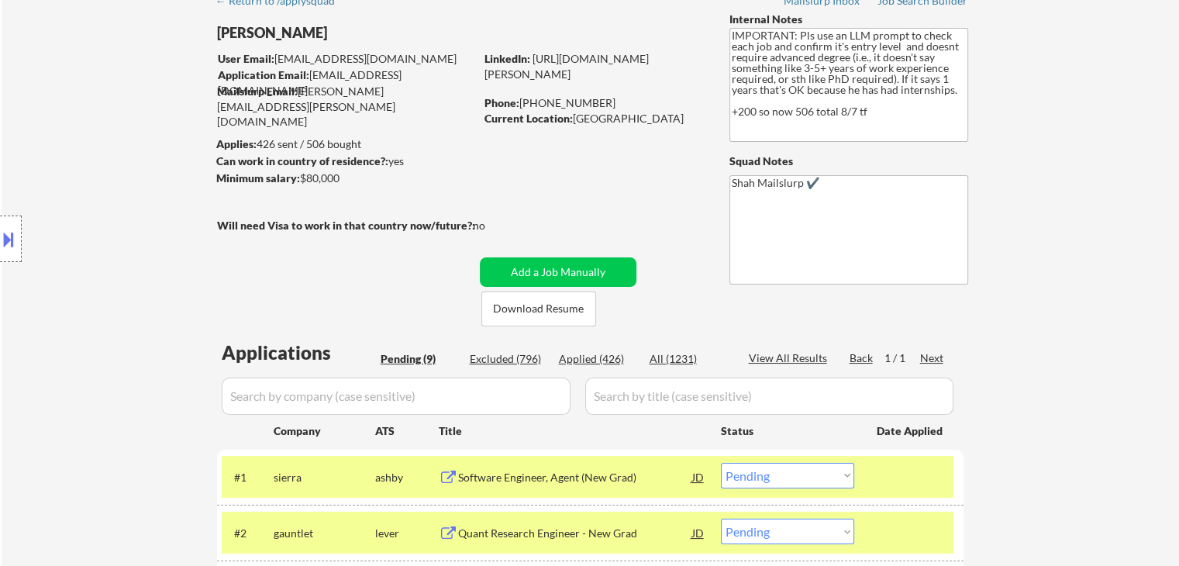
click at [2, 237] on button at bounding box center [8, 239] width 17 height 26
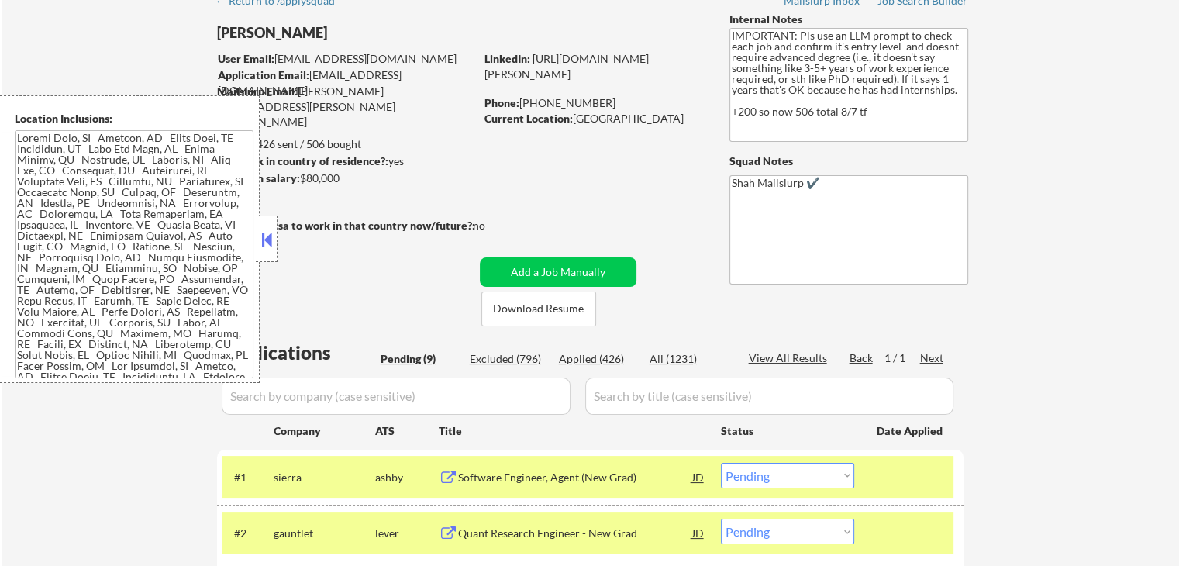
click at [96, 244] on textarea at bounding box center [134, 254] width 239 height 248
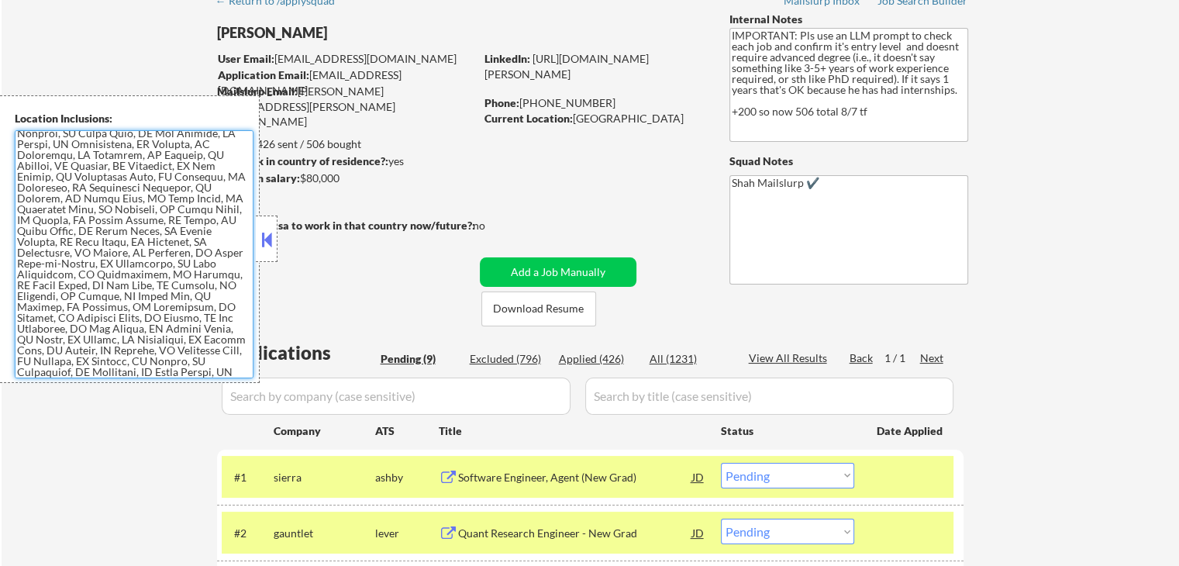
scroll to position [542, 0]
click at [270, 239] on button at bounding box center [266, 239] width 17 height 23
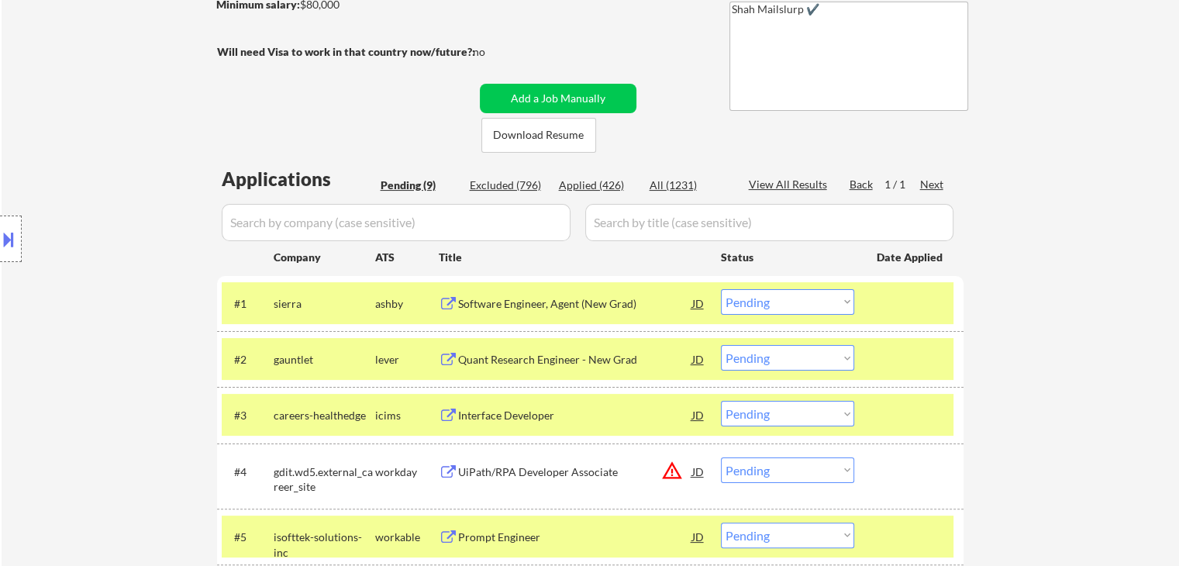
scroll to position [310, 0]
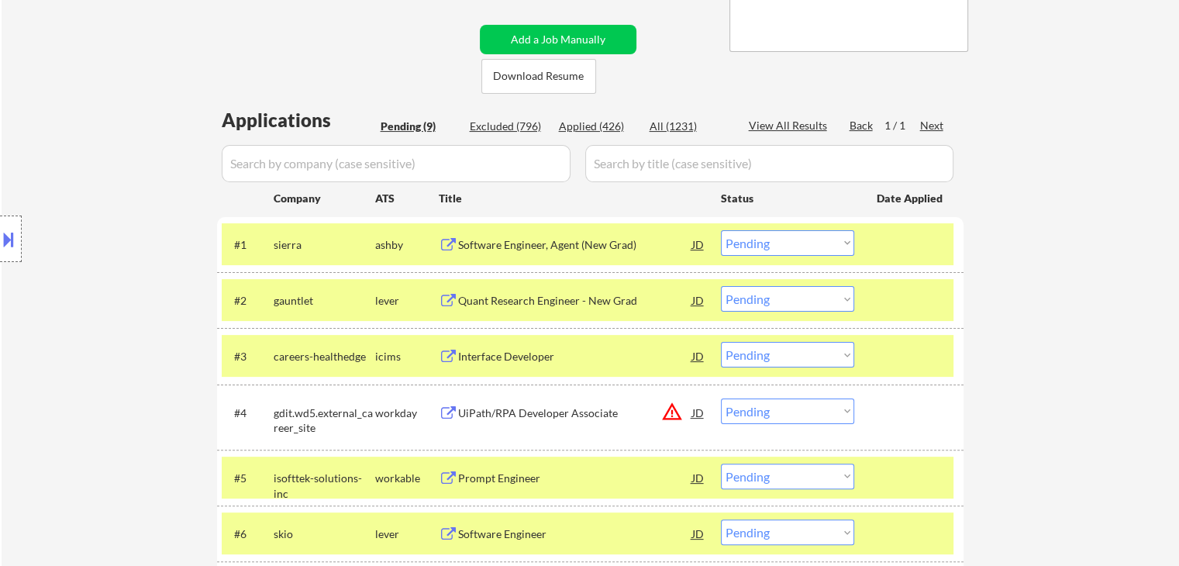
click at [773, 246] on select "Choose an option... Pending Applied Excluded (Questions) Excluded (Expired) Exc…" at bounding box center [787, 243] width 133 height 26
click at [721, 230] on select "Choose an option... Pending Applied Excluded (Questions) Excluded (Expired) Exc…" at bounding box center [787, 243] width 133 height 26
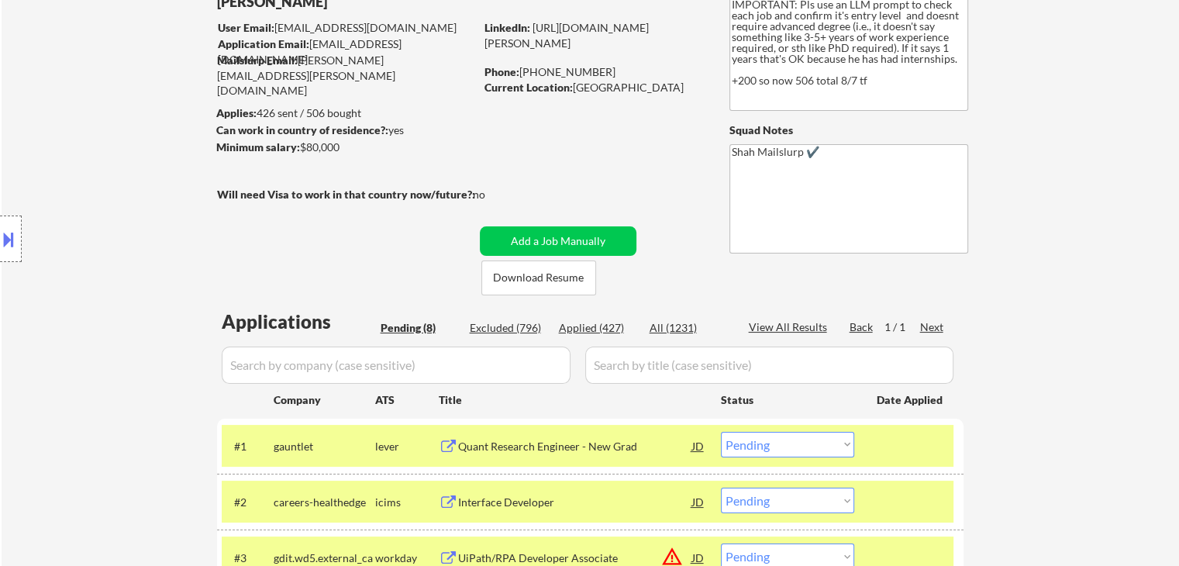
scroll to position [0, 0]
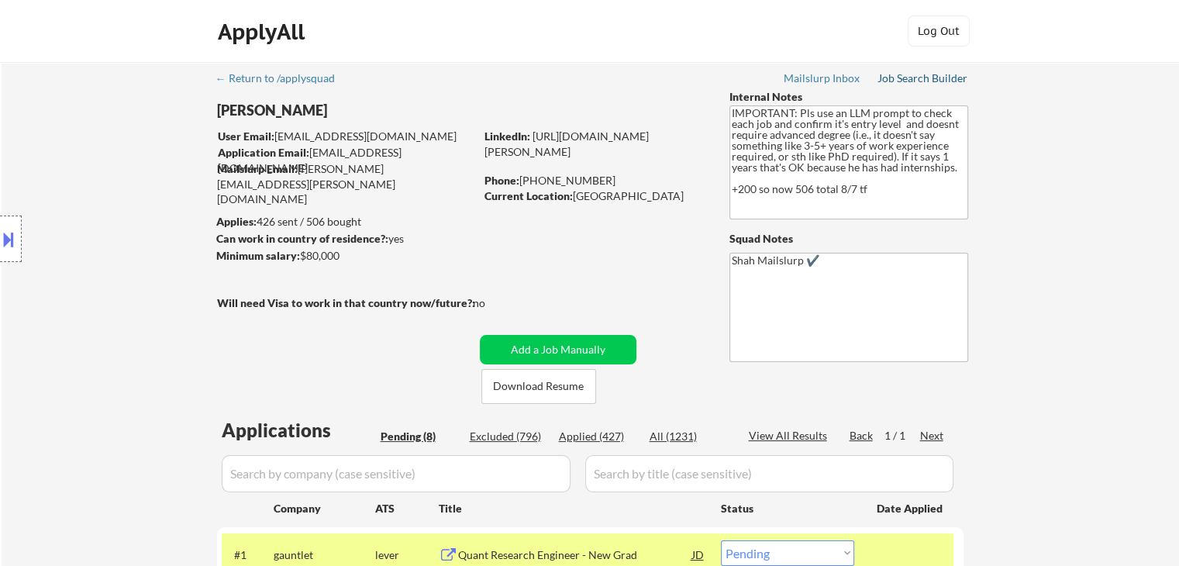
drag, startPoint x: 936, startPoint y: 81, endPoint x: 911, endPoint y: 113, distance: 40.8
click at [936, 81] on div "Job Search Builder" at bounding box center [922, 78] width 91 height 11
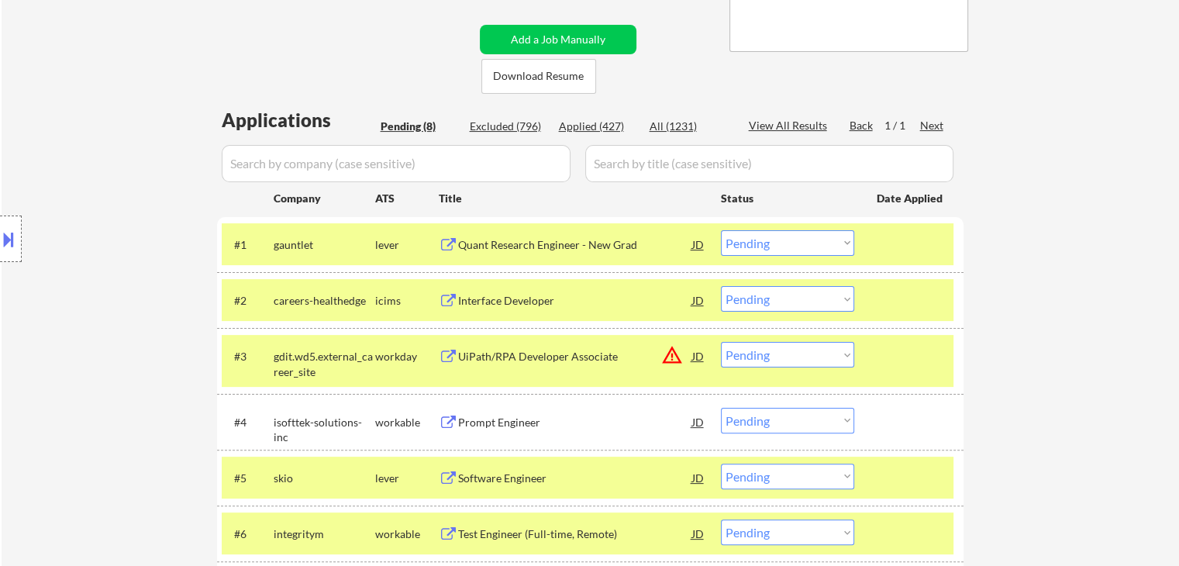
drag, startPoint x: 777, startPoint y: 249, endPoint x: 746, endPoint y: 236, distance: 33.4
click at [777, 249] on select "Choose an option... Pending Applied Excluded (Questions) Excluded (Expired) Exc…" at bounding box center [787, 243] width 133 height 26
click at [721, 230] on select "Choose an option... Pending Applied Excluded (Questions) Excluded (Expired) Exc…" at bounding box center [787, 243] width 133 height 26
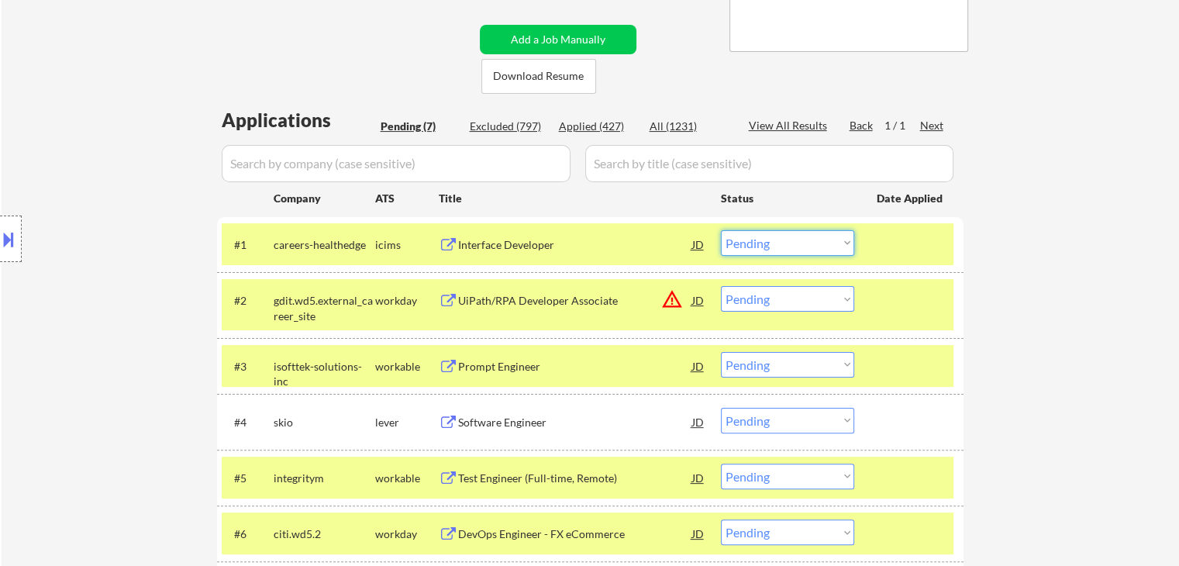
drag, startPoint x: 800, startPoint y: 240, endPoint x: 771, endPoint y: 231, distance: 30.1
click at [800, 240] on select "Choose an option... Pending Applied Excluded (Questions) Excluded (Expired) Exc…" at bounding box center [787, 243] width 133 height 26
click at [721, 230] on select "Choose an option... Pending Applied Excluded (Questions) Excluded (Expired) Exc…" at bounding box center [787, 243] width 133 height 26
select select ""pending""
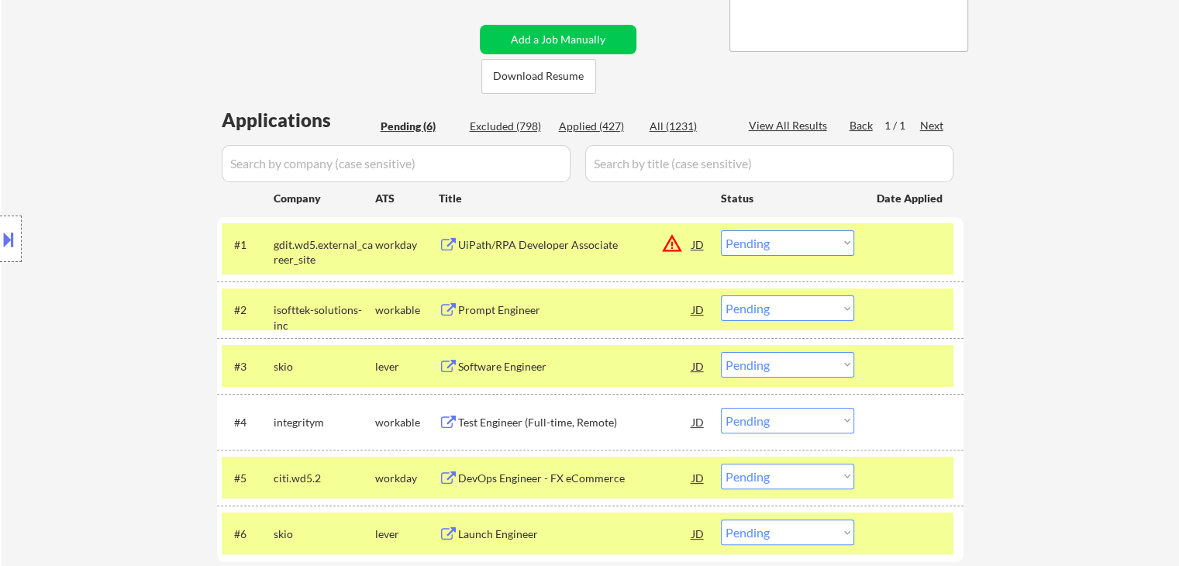
click at [1028, 380] on div "← Return to /applysquad Mailslurp Inbox Job Search Builder Keegan Borig User Em…" at bounding box center [590, 190] width 1177 height 877
click at [119, 256] on div "Location Inclusions:" at bounding box center [138, 238] width 277 height 287
click at [773, 311] on select "Choose an option... Pending Applied Excluded (Questions) Excluded (Expired) Exc…" at bounding box center [787, 308] width 133 height 26
click at [721, 295] on select "Choose an option... Pending Applied Excluded (Questions) Excluded (Expired) Exc…" at bounding box center [787, 308] width 133 height 26
click at [671, 246] on button "warning_amber" at bounding box center [672, 243] width 22 height 22
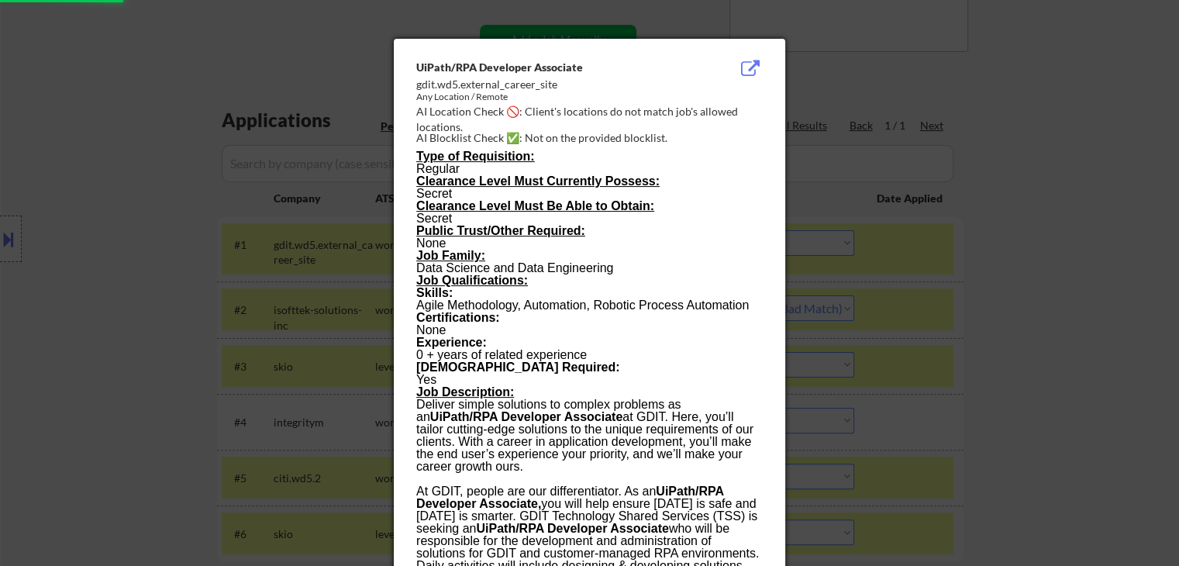
select select ""pending""
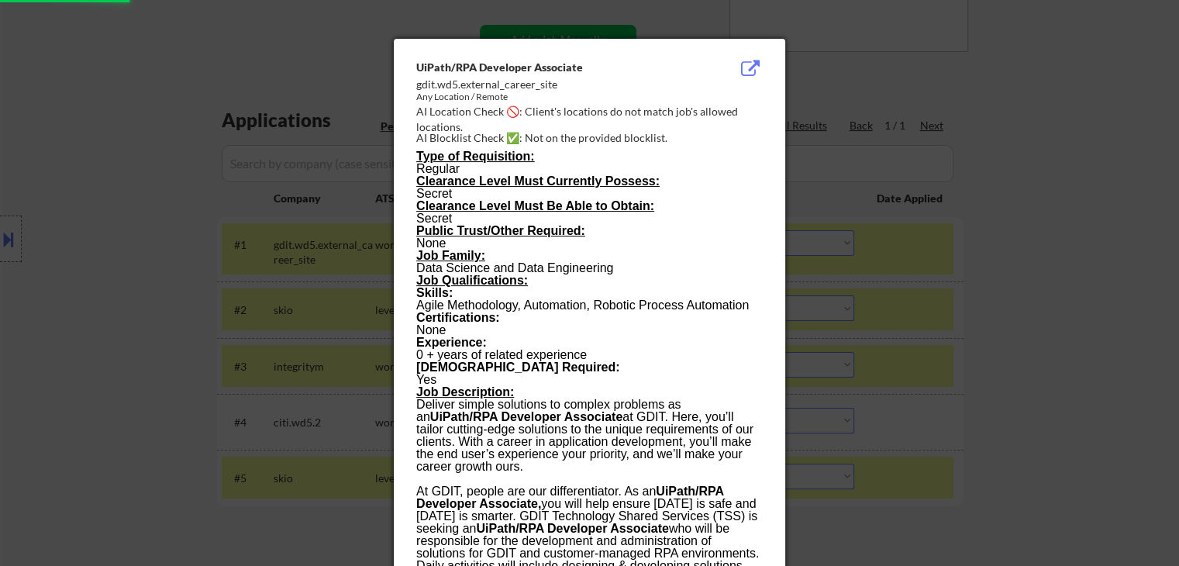
click at [1031, 308] on div at bounding box center [589, 283] width 1179 height 566
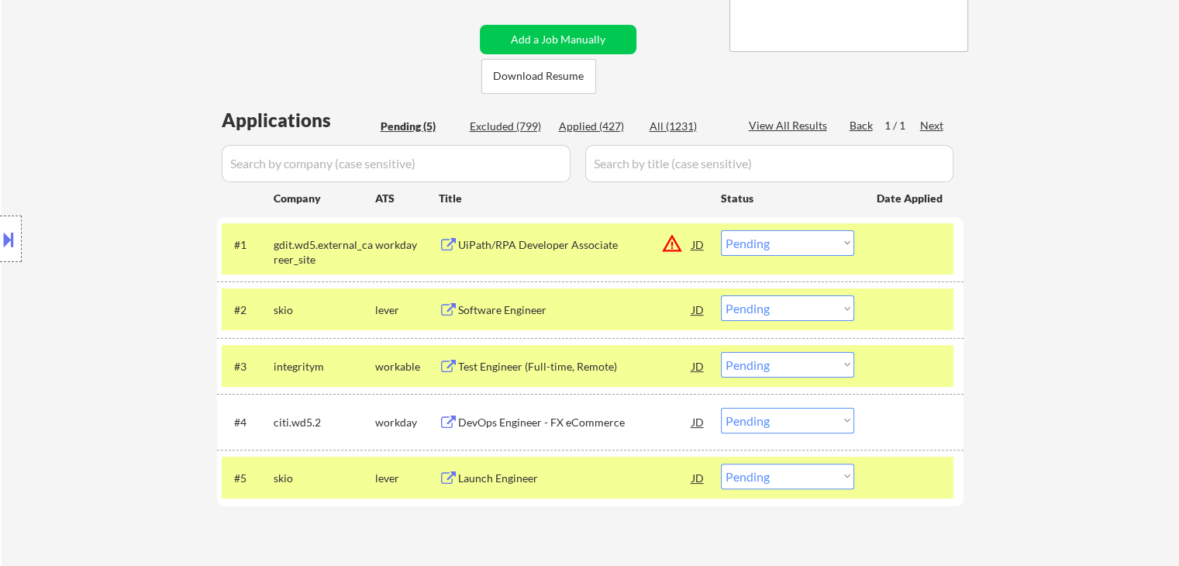
click at [530, 246] on div "UiPath/RPA Developer Associate" at bounding box center [575, 244] width 234 height 15
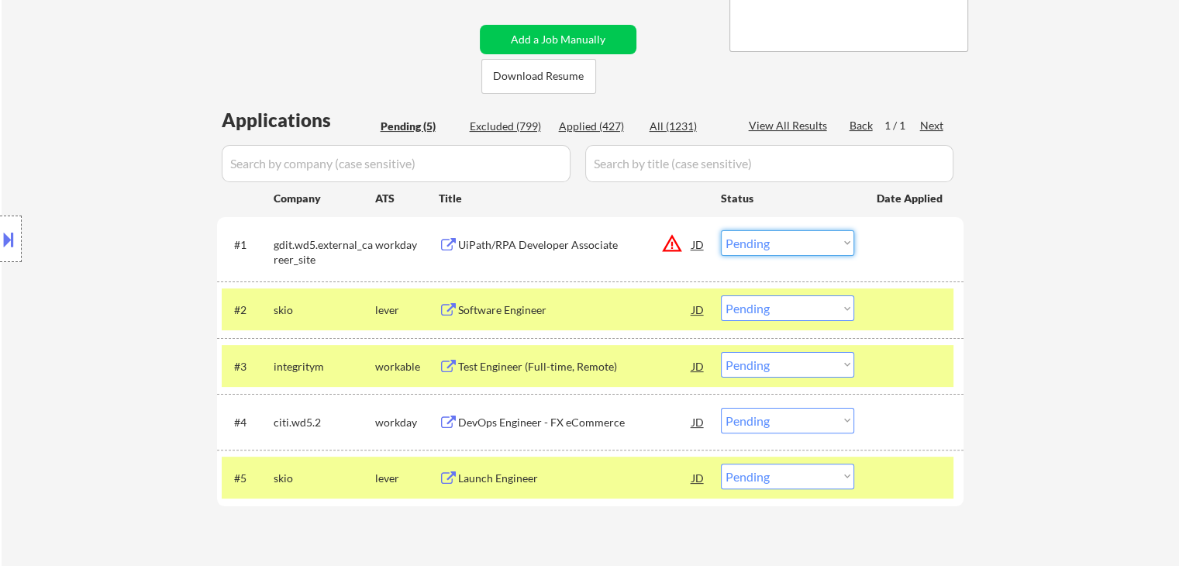
drag, startPoint x: 792, startPoint y: 246, endPoint x: 772, endPoint y: 249, distance: 20.4
click at [792, 246] on select "Choose an option... Pending Applied Excluded (Questions) Excluded (Expired) Exc…" at bounding box center [787, 243] width 133 height 26
click at [721, 230] on select "Choose an option... Pending Applied Excluded (Questions) Excluded (Expired) Exc…" at bounding box center [787, 243] width 133 height 26
select select ""pending""
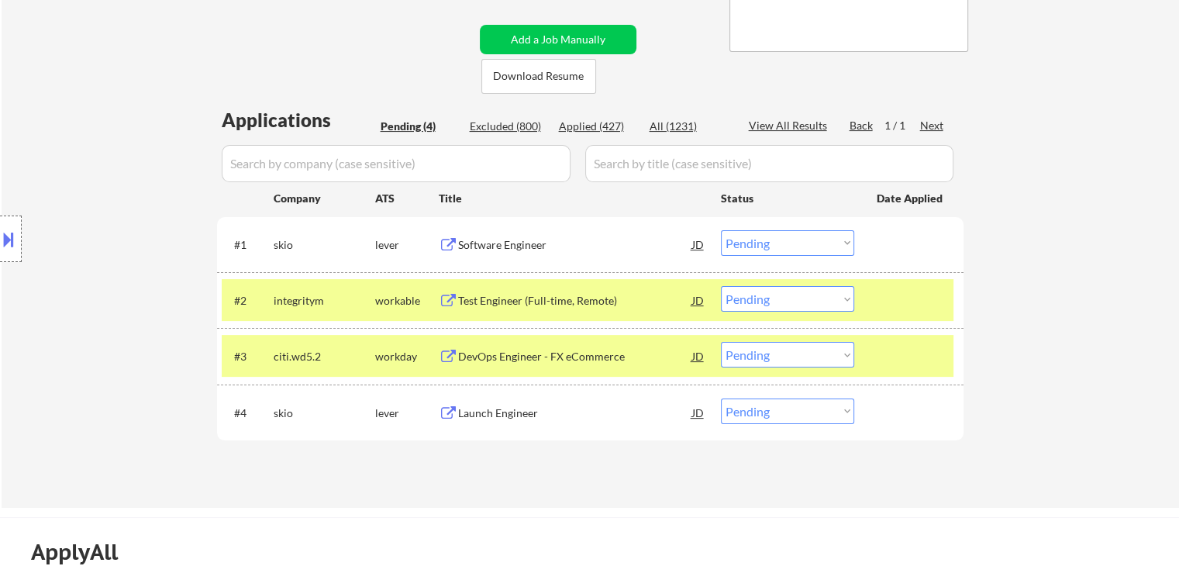
click at [788, 298] on select "Choose an option... Pending Applied Excluded (Questions) Excluded (Expired) Exc…" at bounding box center [787, 299] width 133 height 26
click at [721, 286] on select "Choose an option... Pending Applied Excluded (Questions) Excluded (Expired) Exc…" at bounding box center [787, 299] width 133 height 26
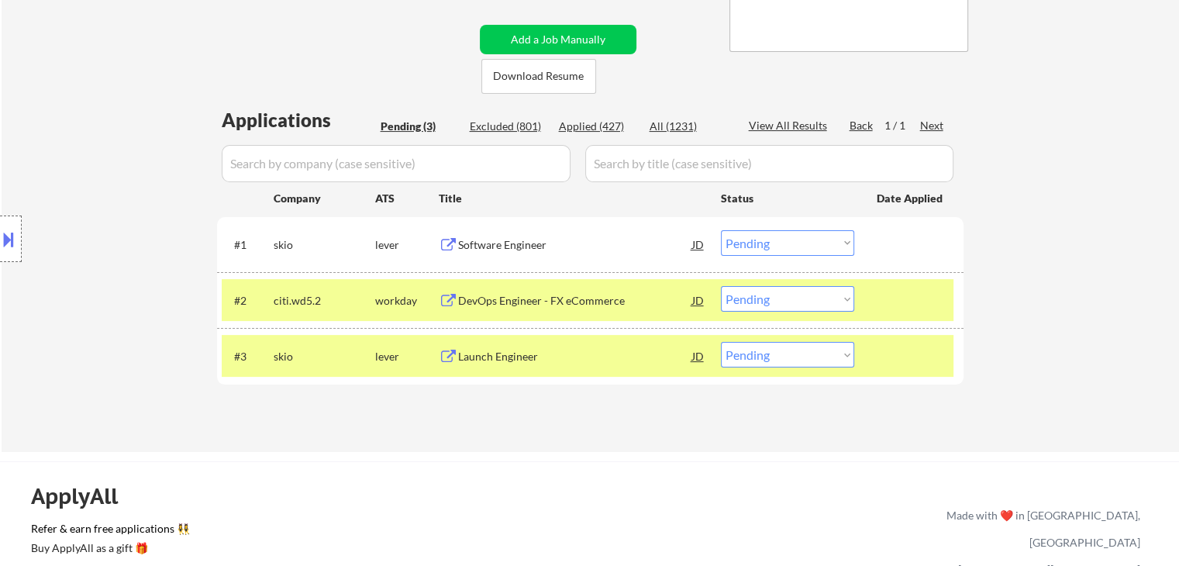
click at [795, 304] on select "Choose an option... Pending Applied Excluded (Questions) Excluded (Expired) Exc…" at bounding box center [787, 299] width 133 height 26
click at [721, 286] on select "Choose an option... Pending Applied Excluded (Questions) Excluded (Expired) Exc…" at bounding box center [787, 299] width 133 height 26
select select ""pending""
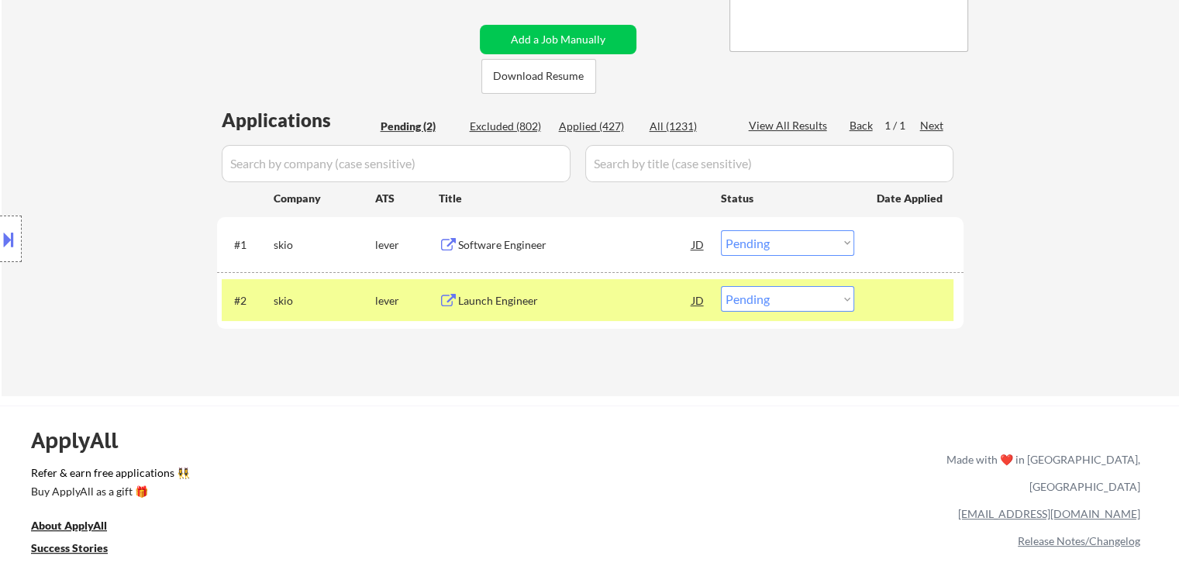
drag, startPoint x: 565, startPoint y: 406, endPoint x: 809, endPoint y: 229, distance: 301.8
click at [566, 401] on div "← Return to /applysquad Mailslurp Inbox Job Search Builder Keegan Borig User Em…" at bounding box center [589, 440] width 1179 height 1500
click at [780, 247] on select "Choose an option... Pending Applied Excluded (Questions) Excluded (Expired) Exc…" at bounding box center [787, 243] width 133 height 26
click at [721, 230] on select "Choose an option... Pending Applied Excluded (Questions) Excluded (Expired) Exc…" at bounding box center [787, 243] width 133 height 26
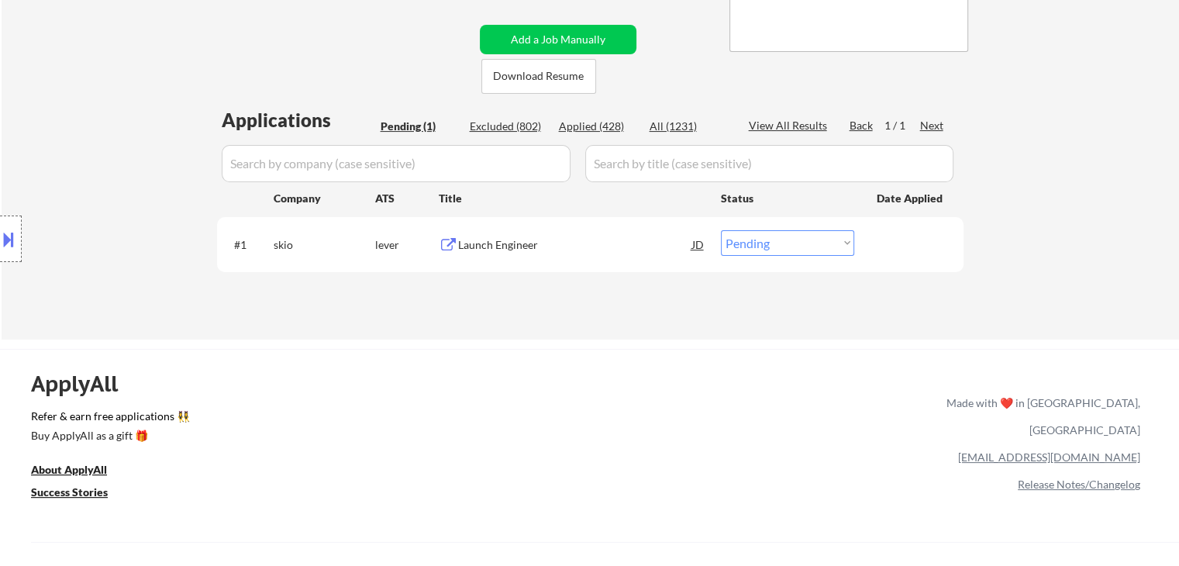
click at [797, 246] on select "Choose an option... Pending Applied Excluded (Questions) Excluded (Expired) Exc…" at bounding box center [787, 243] width 133 height 26
click at [721, 230] on select "Choose an option... Pending Applied Excluded (Questions) Excluded (Expired) Exc…" at bounding box center [787, 243] width 133 height 26
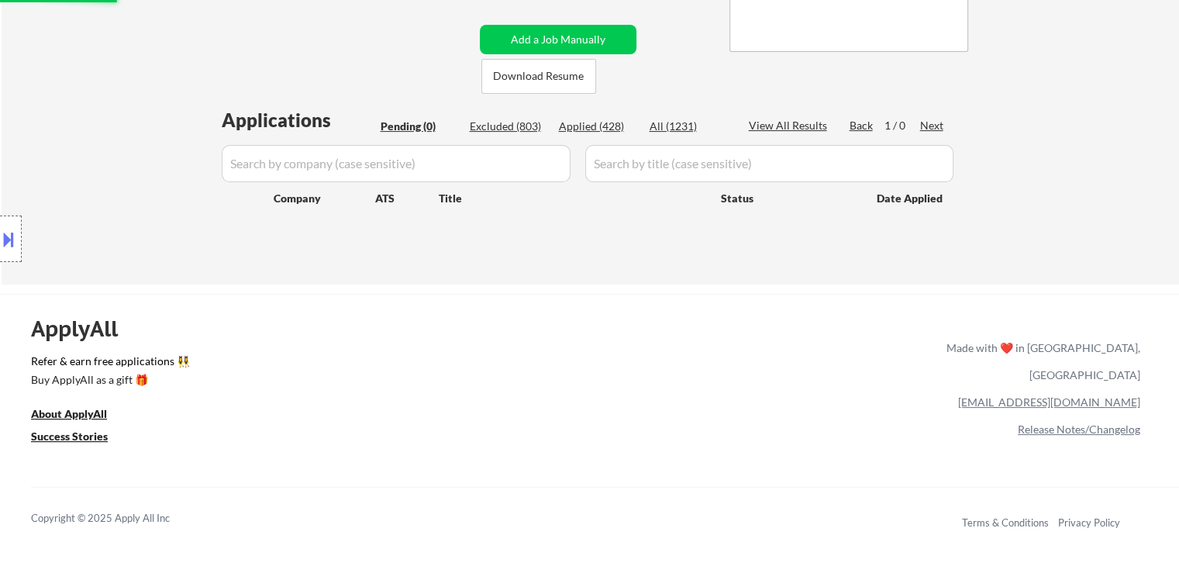
select select ""pending""
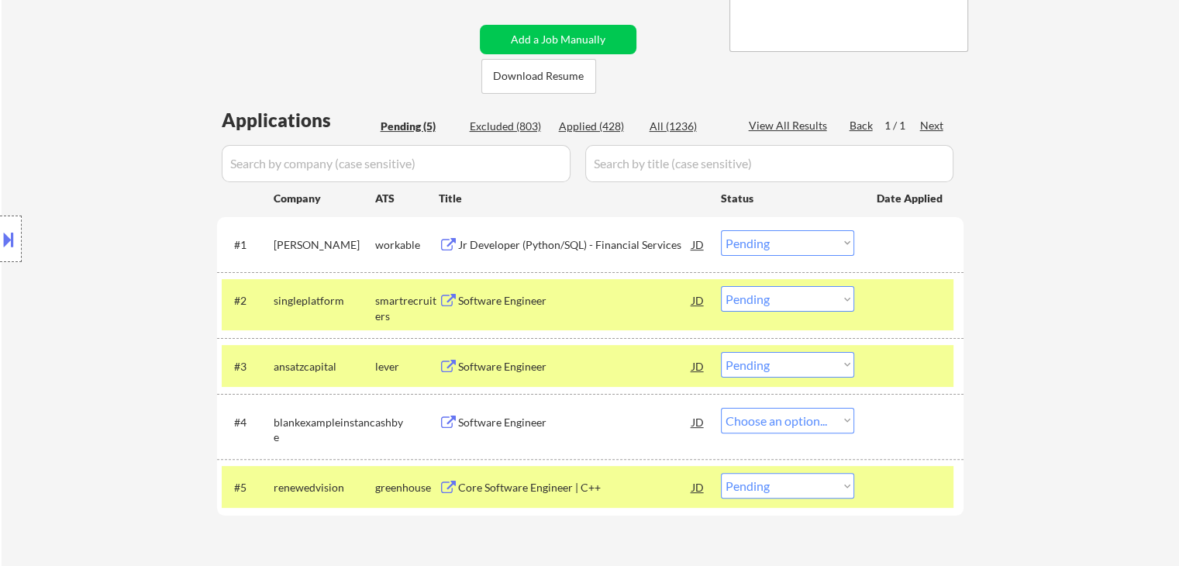
select select ""pending""
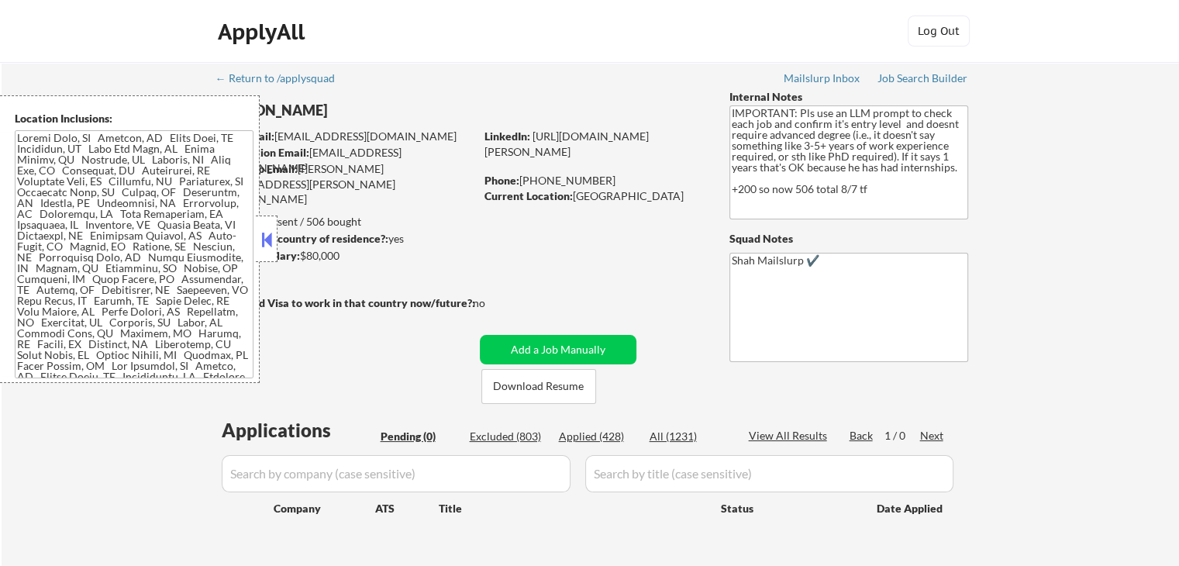
drag, startPoint x: 267, startPoint y: 243, endPoint x: 535, endPoint y: 291, distance: 273.1
click at [267, 243] on button at bounding box center [266, 239] width 17 height 23
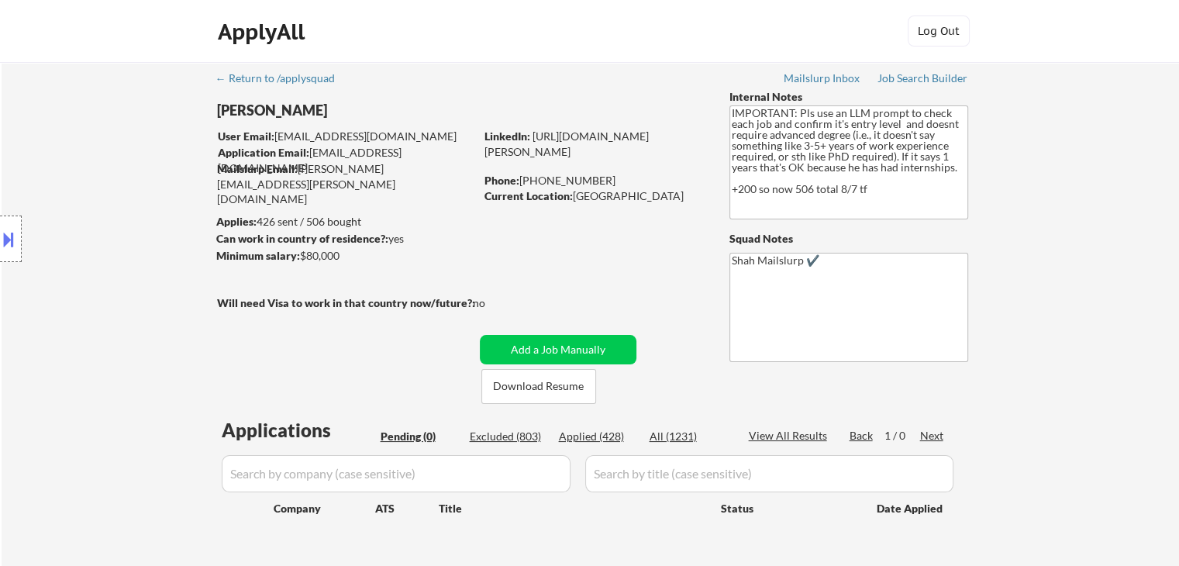
click at [607, 277] on div "← Return to /applysquad Mailslurp Inbox Job Search Builder [PERSON_NAME] User E…" at bounding box center [590, 322] width 773 height 520
